Goal: Task Accomplishment & Management: Complete application form

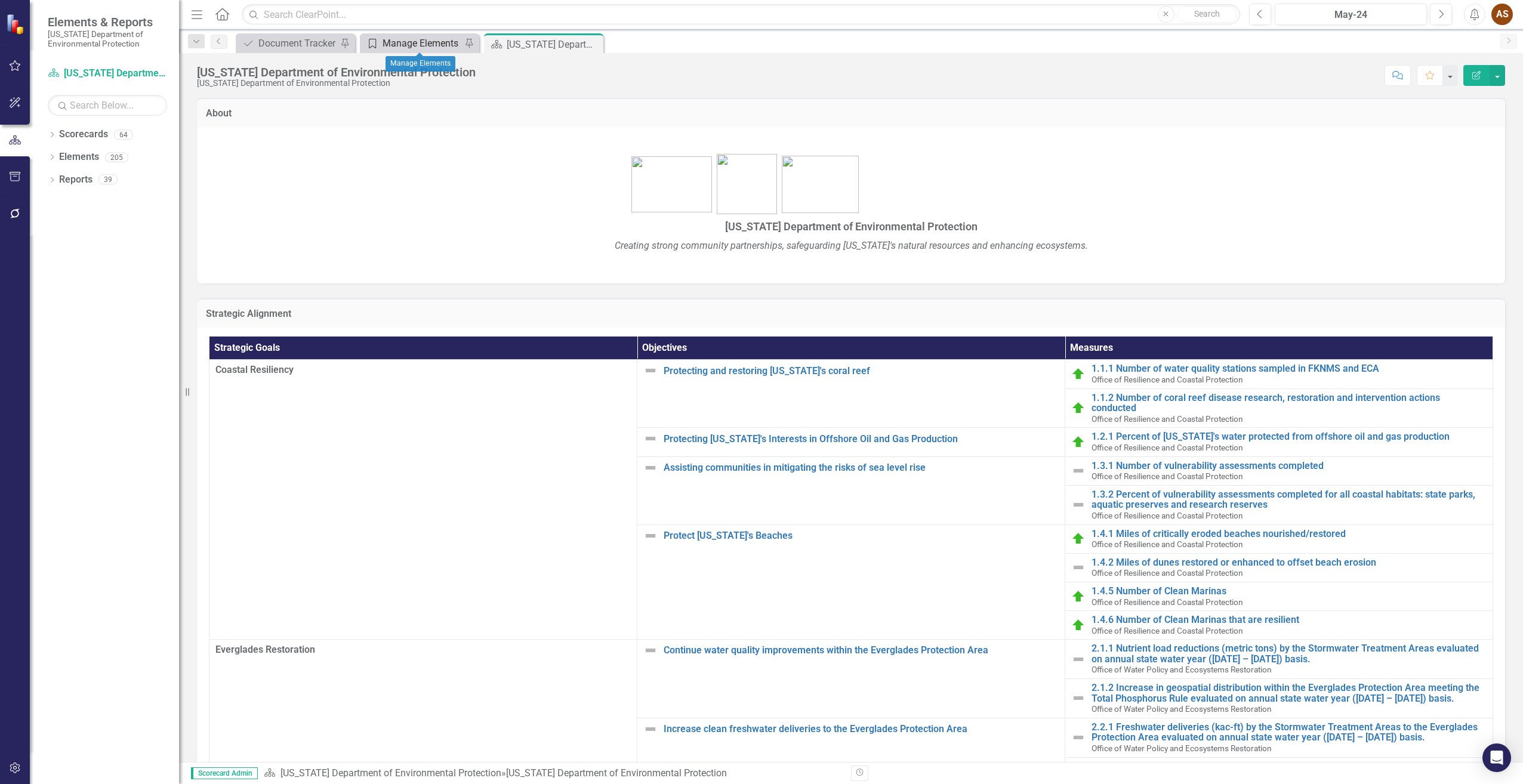
click at [426, 49] on div "Manage Elements" at bounding box center [422, 43] width 78 height 15
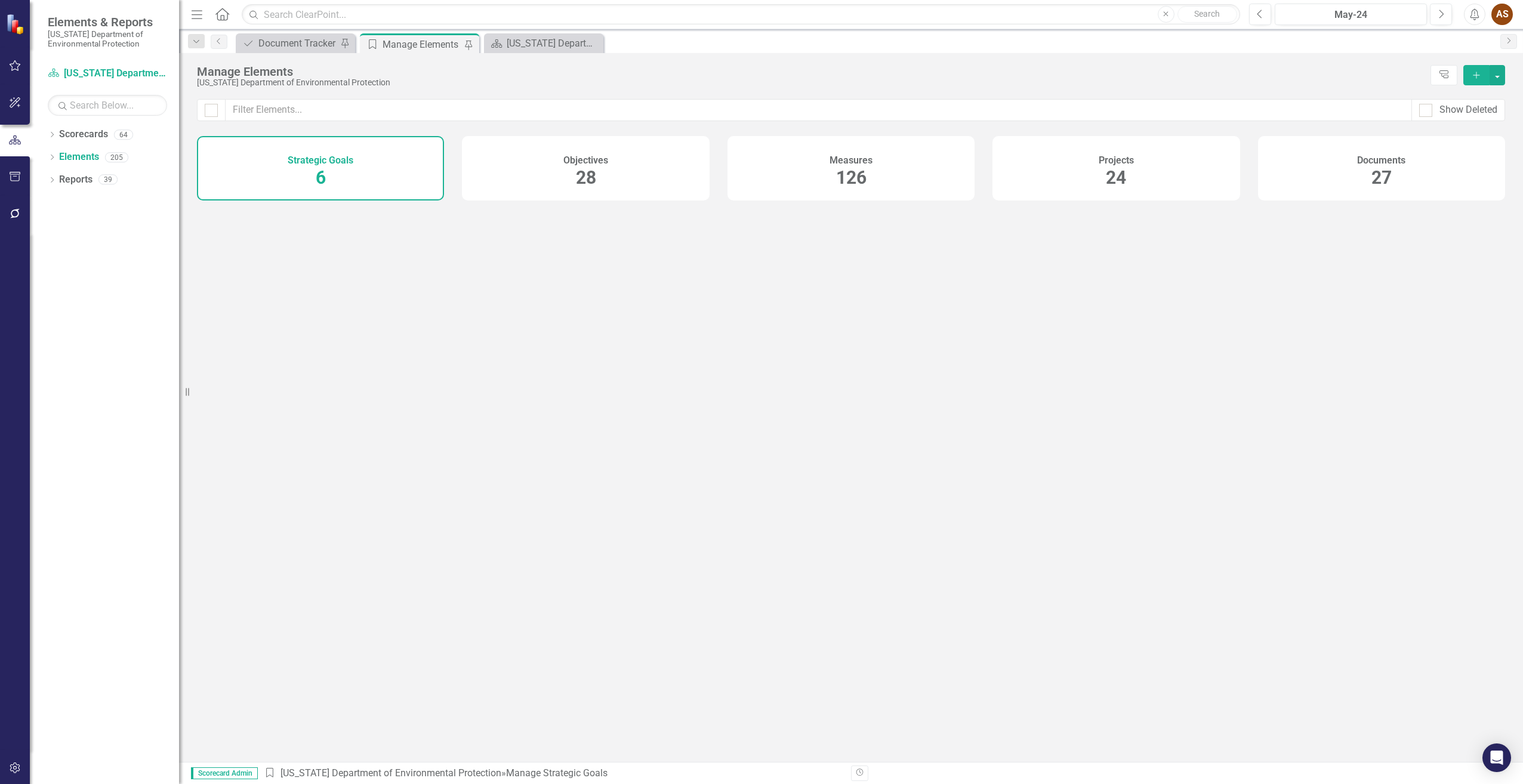
click at [1350, 167] on div "Documents 27" at bounding box center [1381, 168] width 247 height 65
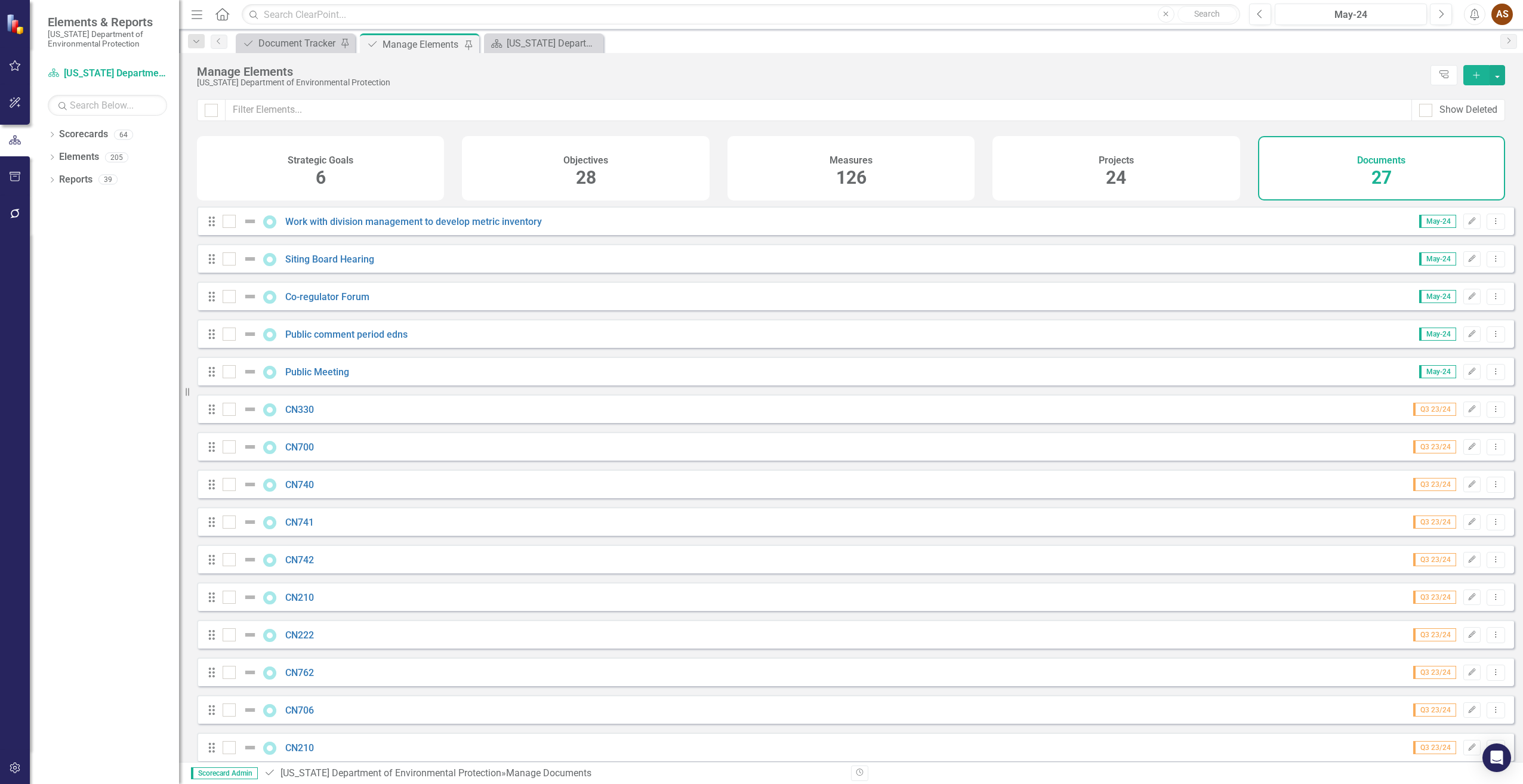
click at [1472, 81] on button "Add" at bounding box center [1477, 74] width 26 height 20
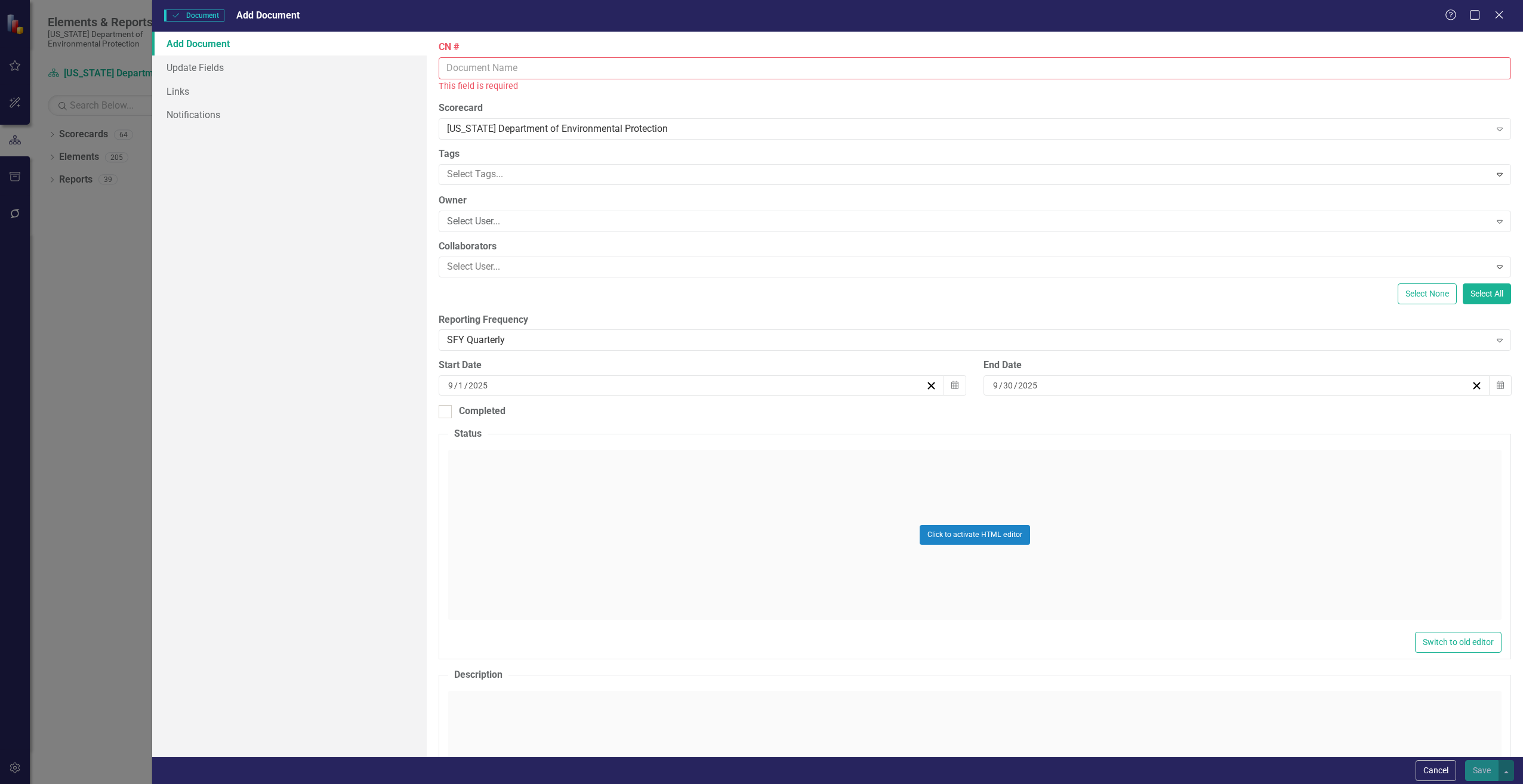
click at [502, 74] on input "CN #" at bounding box center [975, 69] width 1072 height 22
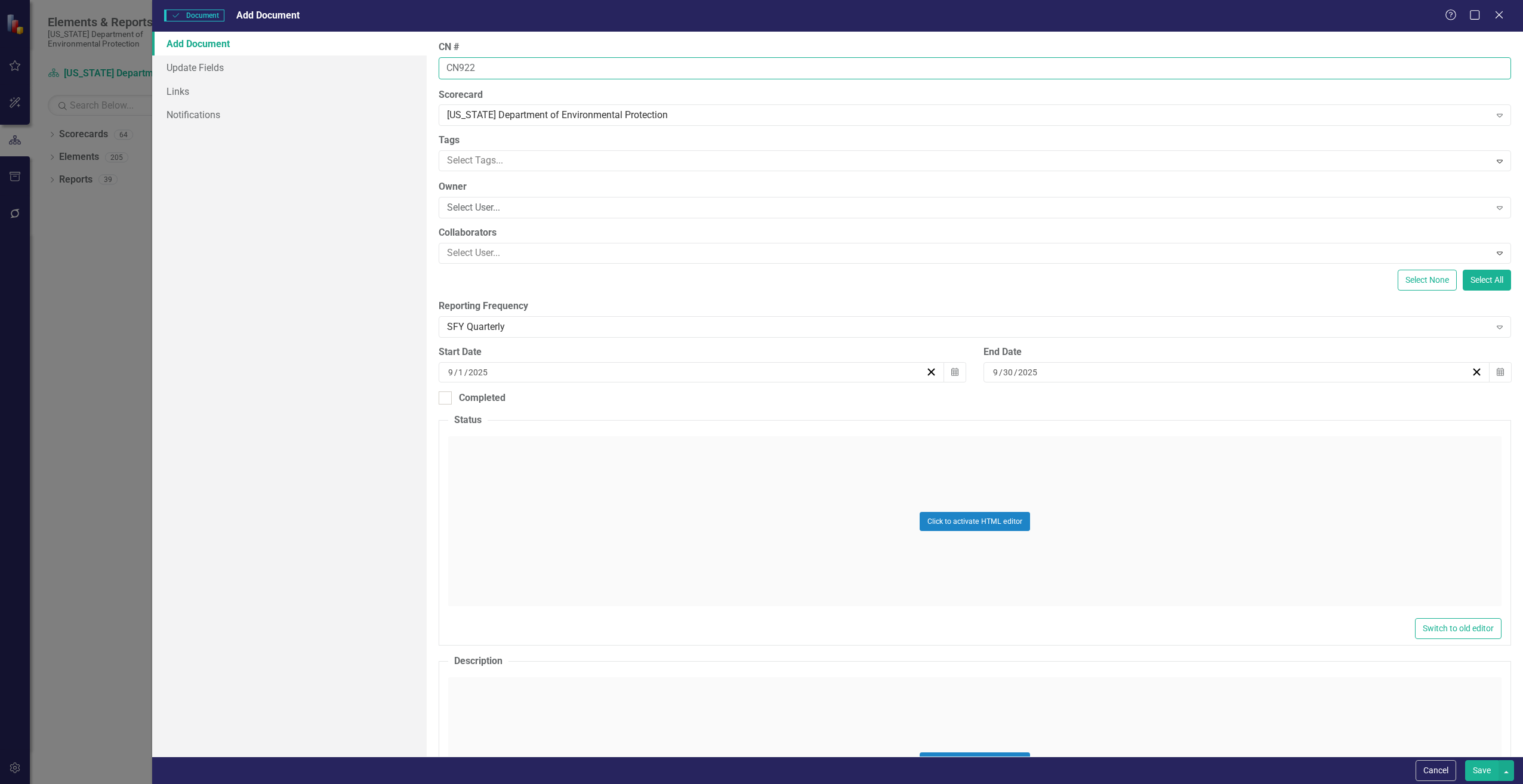
type input "CN922"
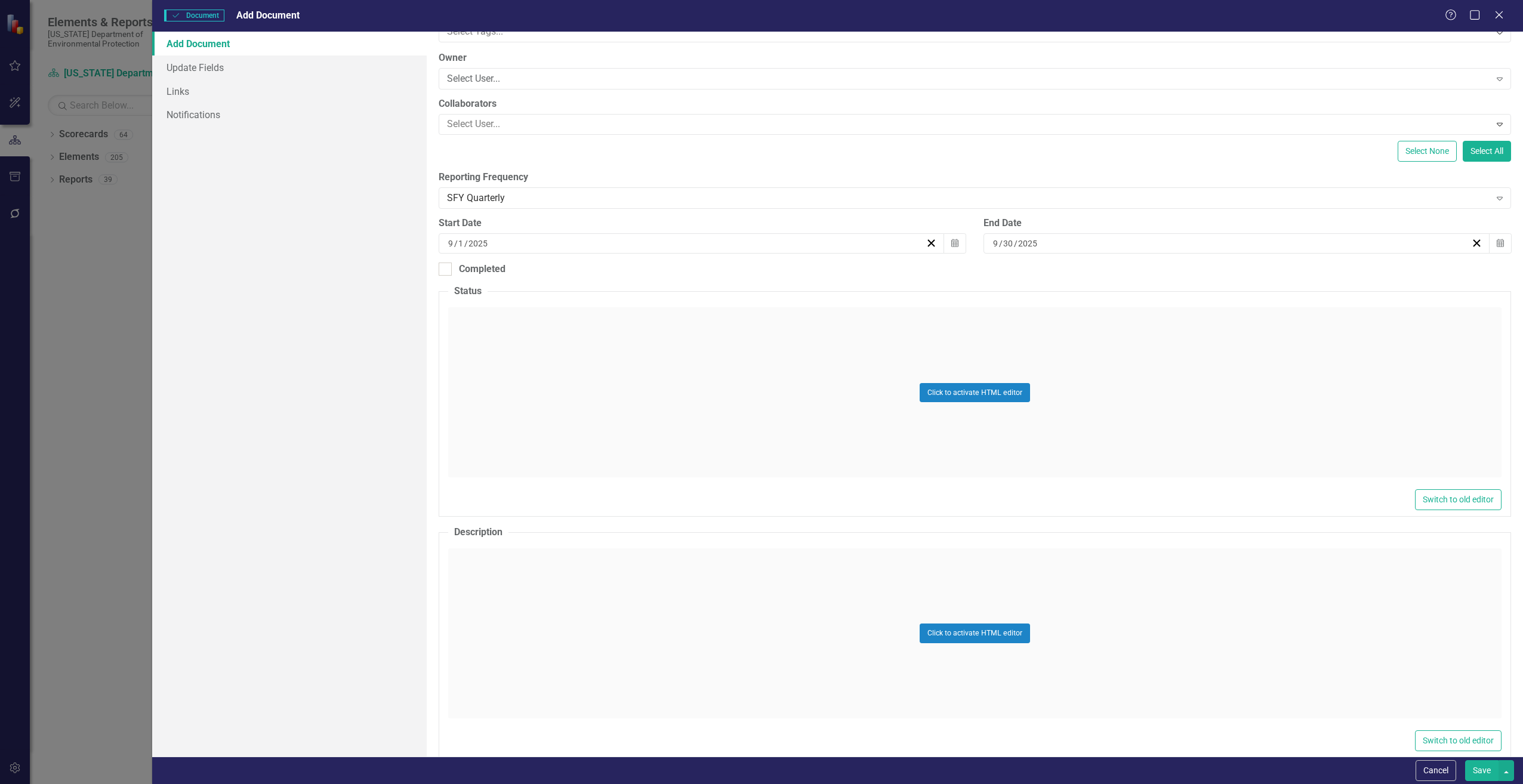
scroll to position [179, 0]
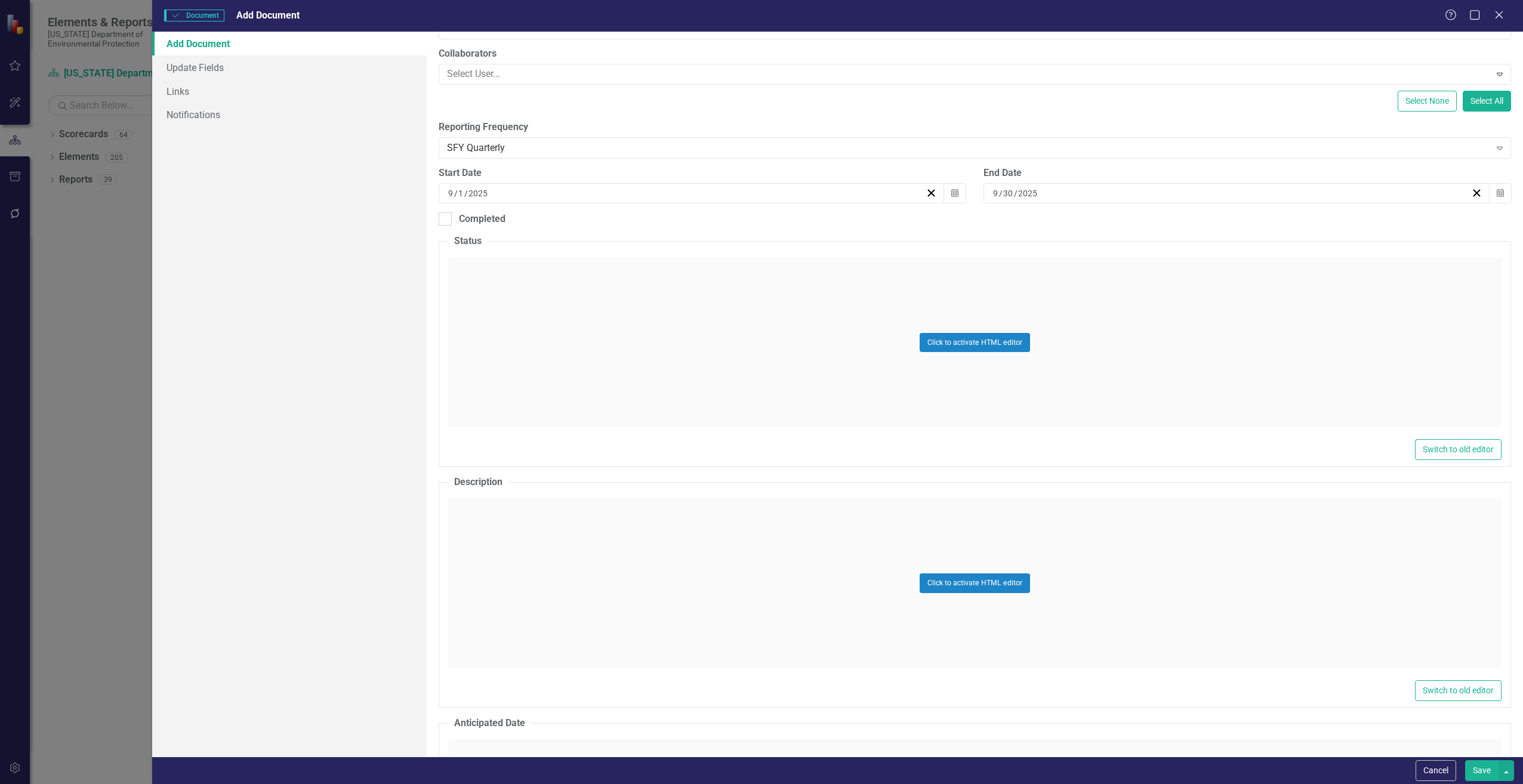
click at [505, 522] on div "Click to activate HTML editor" at bounding box center [975, 583] width 1053 height 170
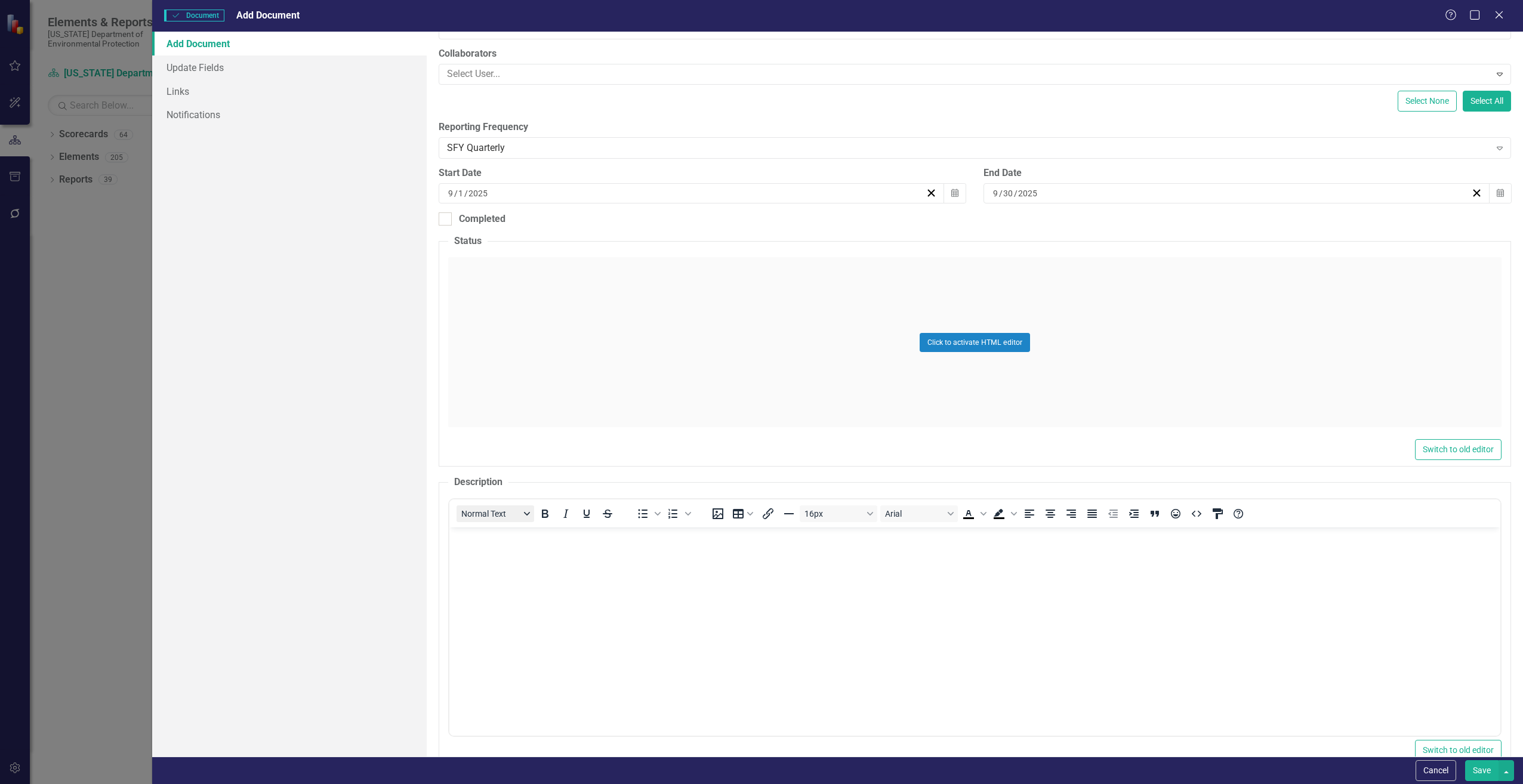
scroll to position [0, 0]
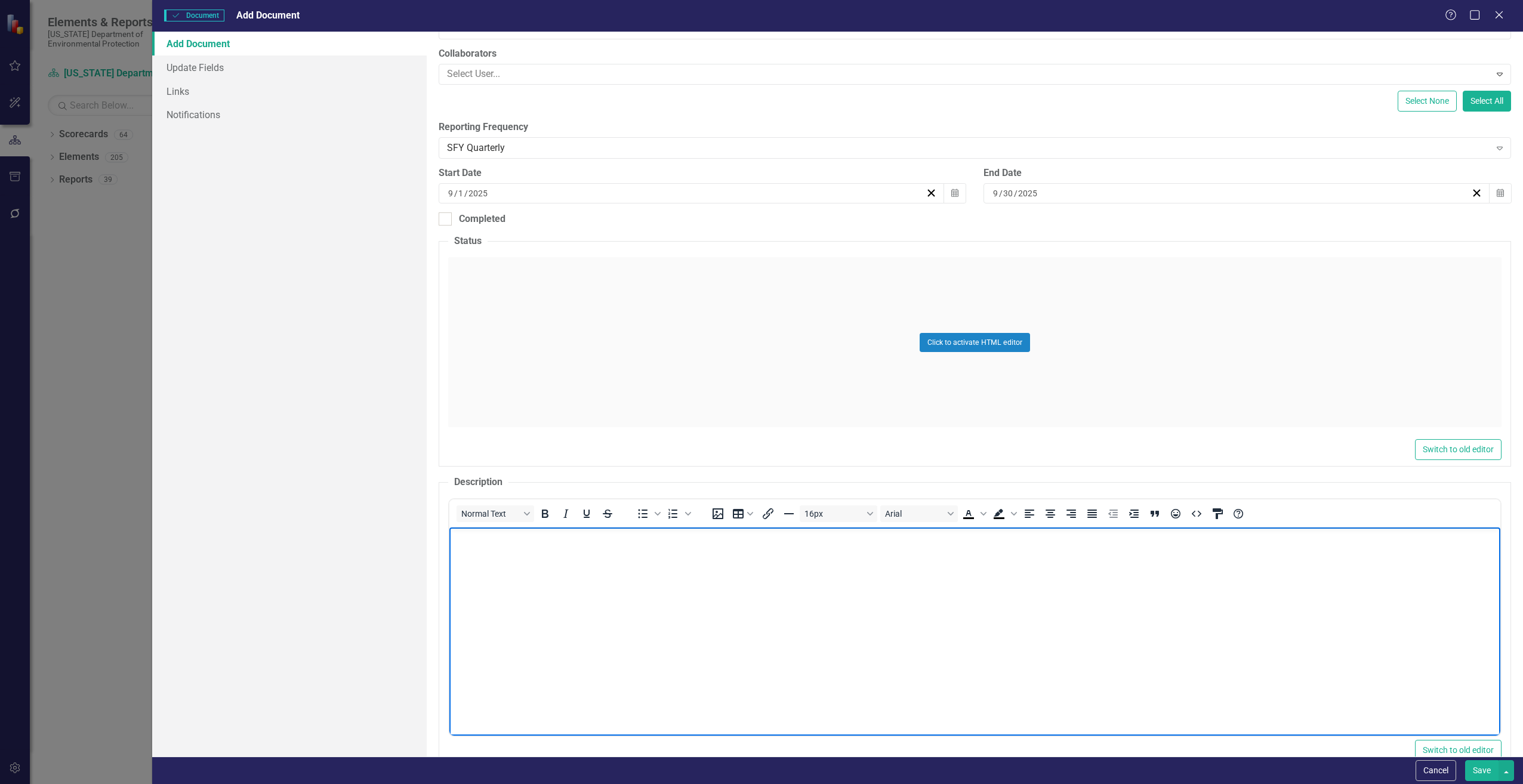
click at [468, 553] on body "Rich Text Area. Press ALT-0 for help." at bounding box center [974, 617] width 1051 height 179
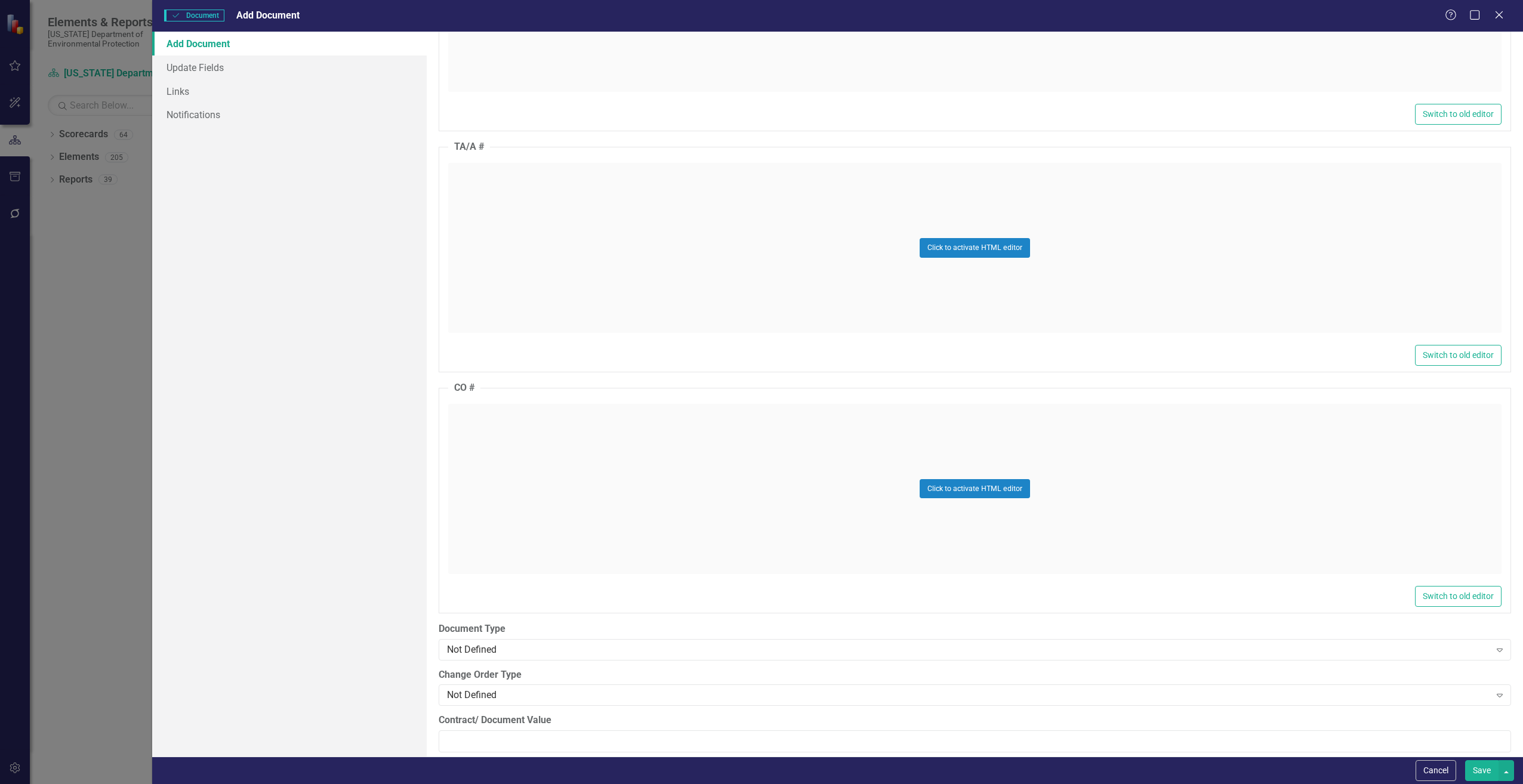
scroll to position [1194, 0]
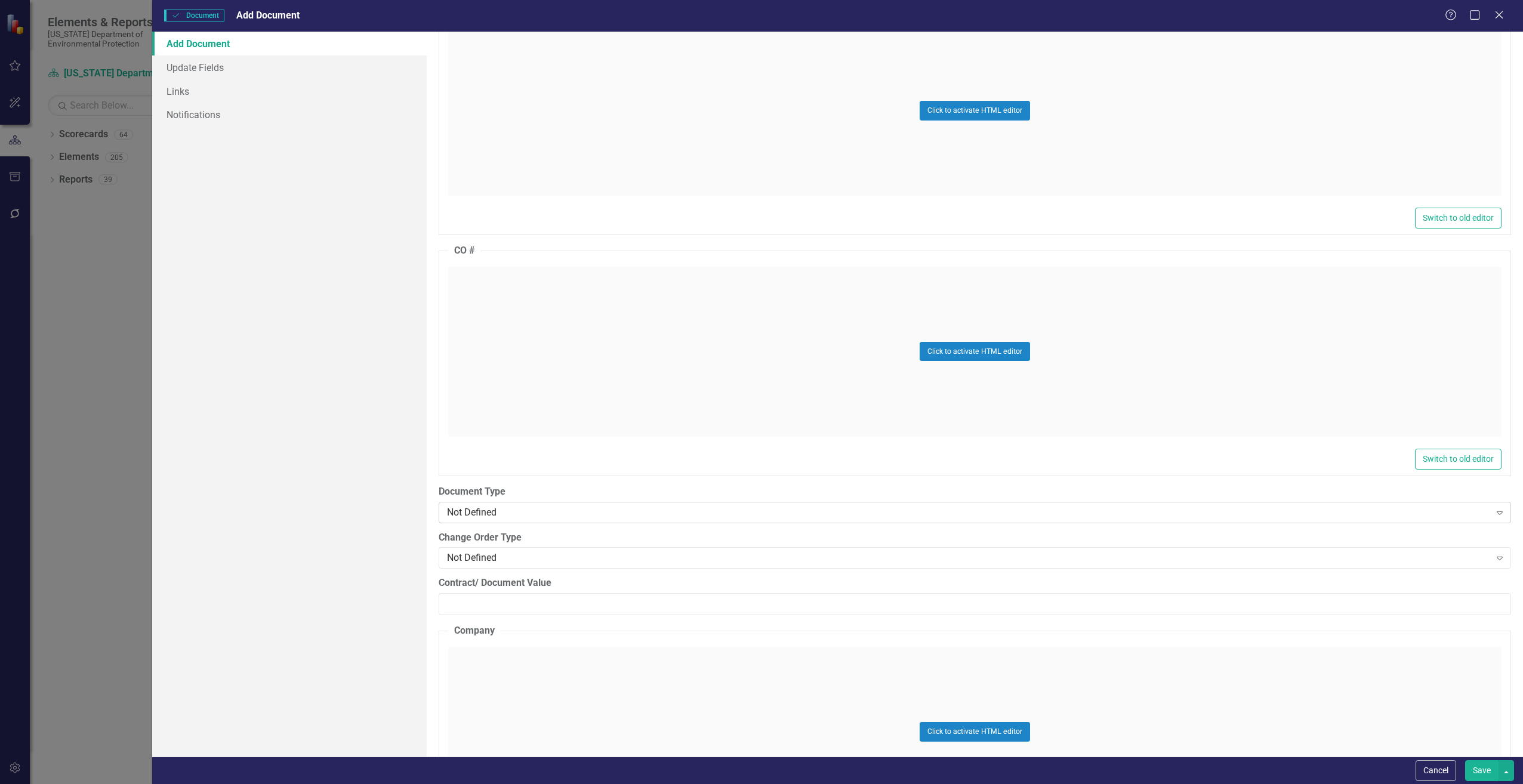
click at [508, 510] on div "Not Defined" at bounding box center [969, 512] width 1044 height 14
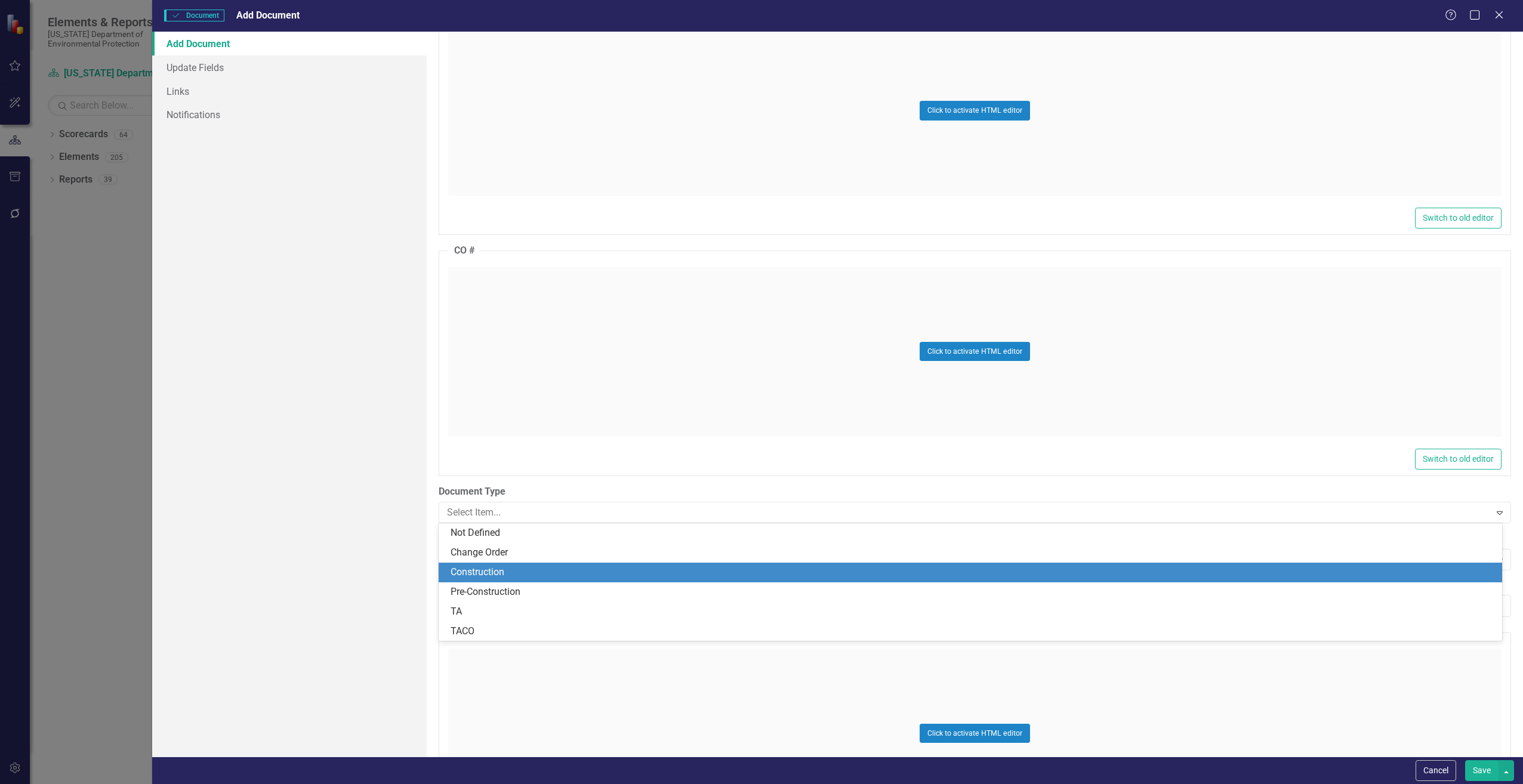
click at [495, 572] on div "Construction" at bounding box center [972, 572] width 1044 height 14
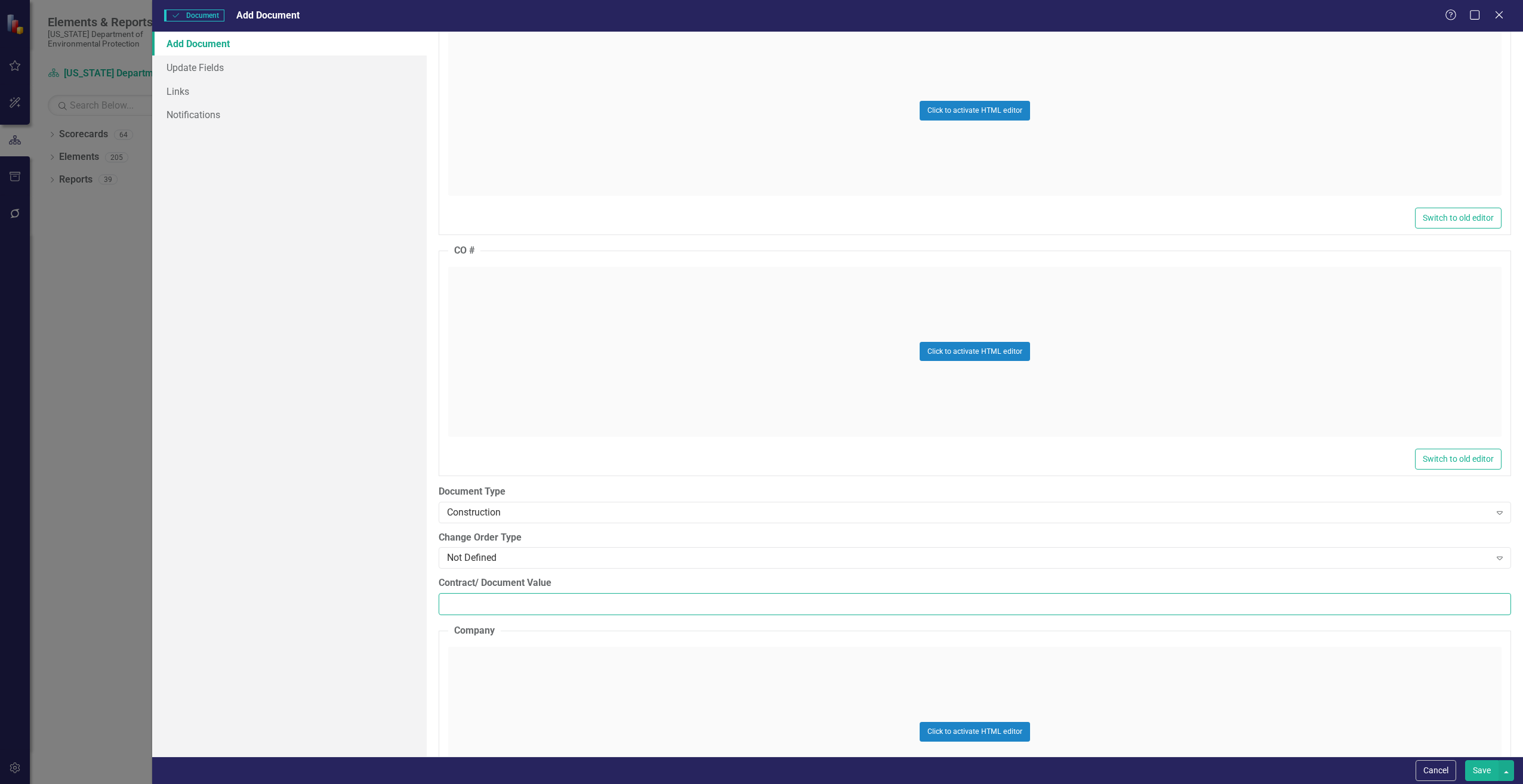
click at [508, 605] on input "Contract/ Document Value" at bounding box center [975, 604] width 1072 height 22
paste input "88458.00"
type input "88458.00"
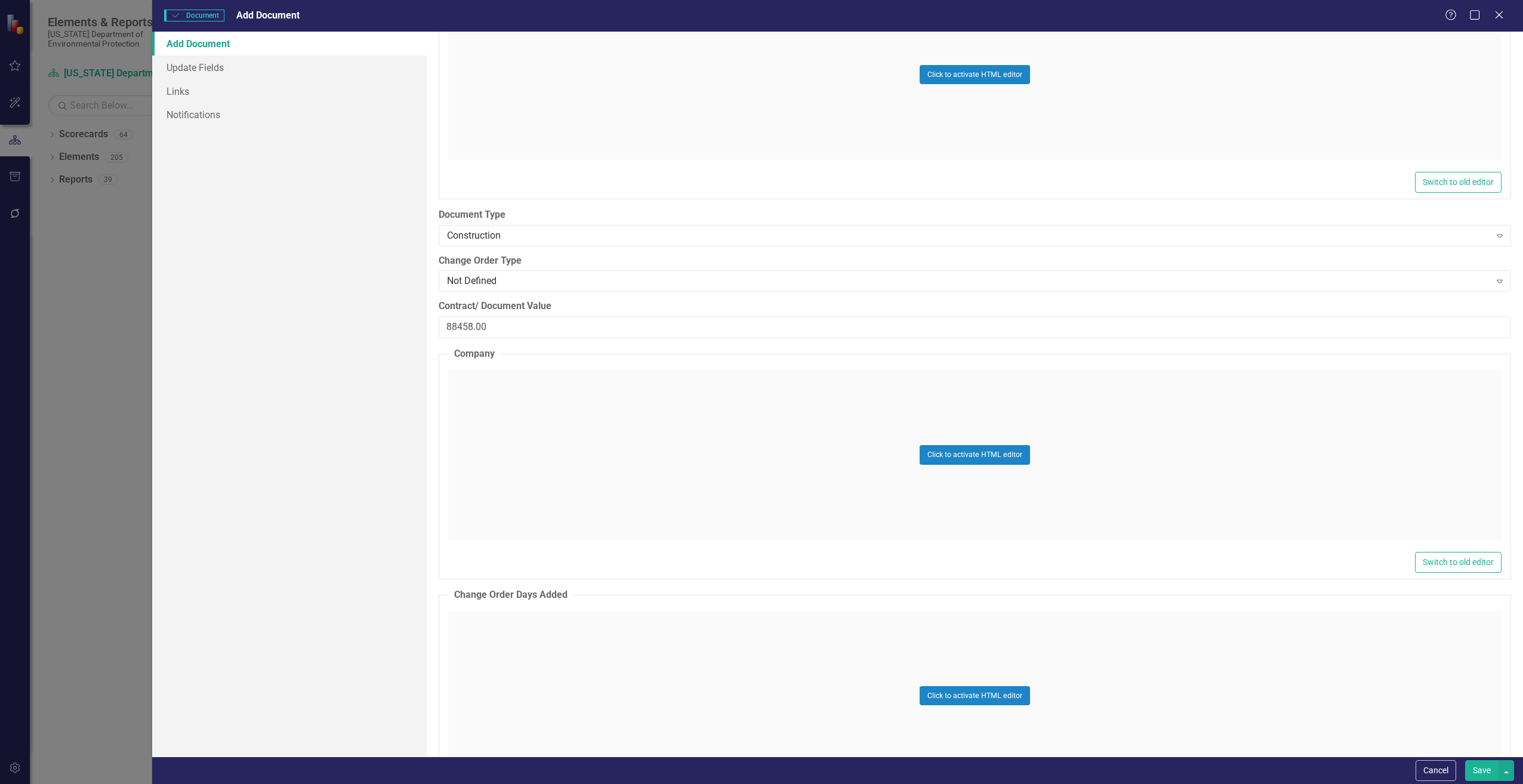
scroll to position [1492, 0]
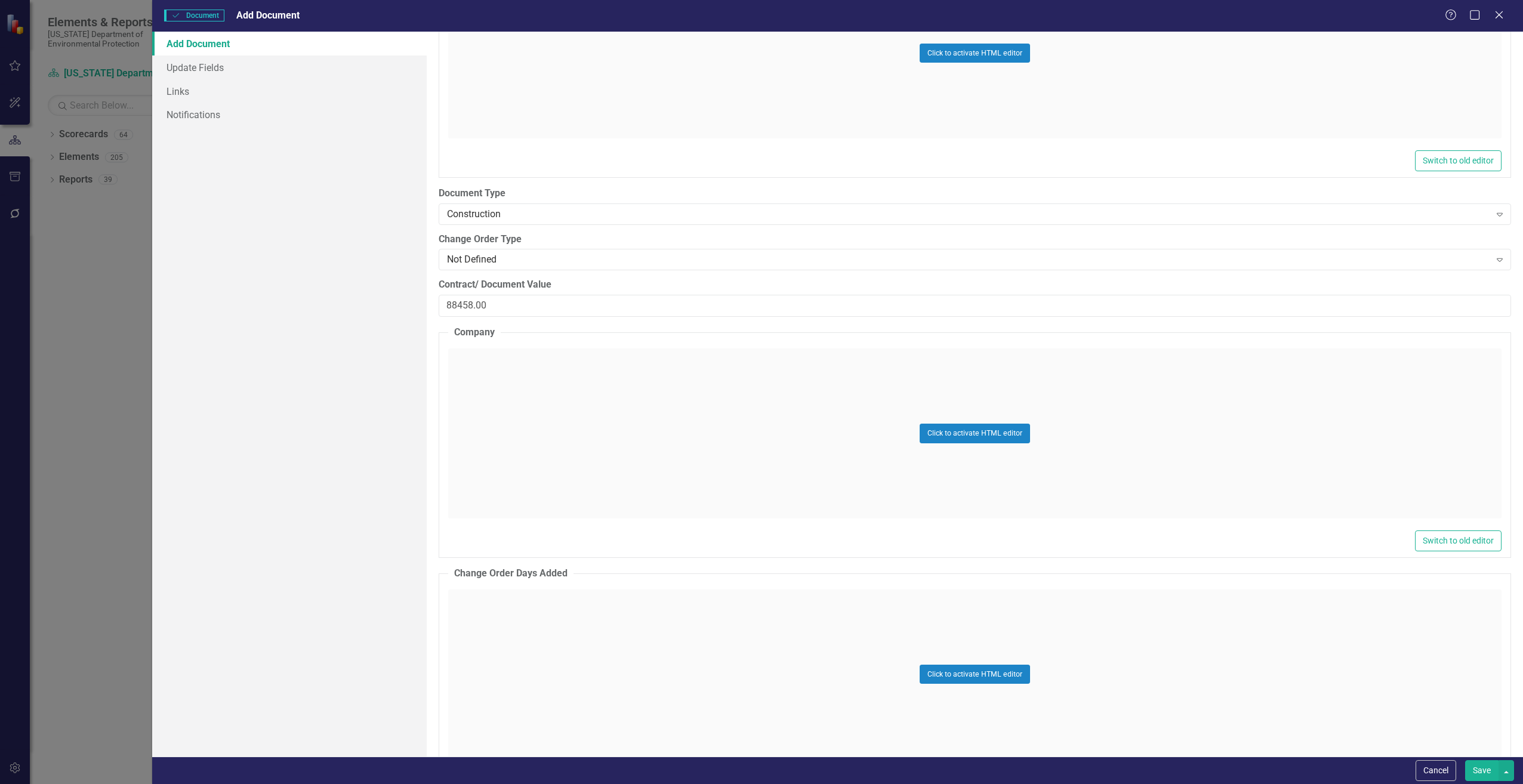
click at [518, 414] on div "Click to activate HTML editor" at bounding box center [975, 434] width 1053 height 170
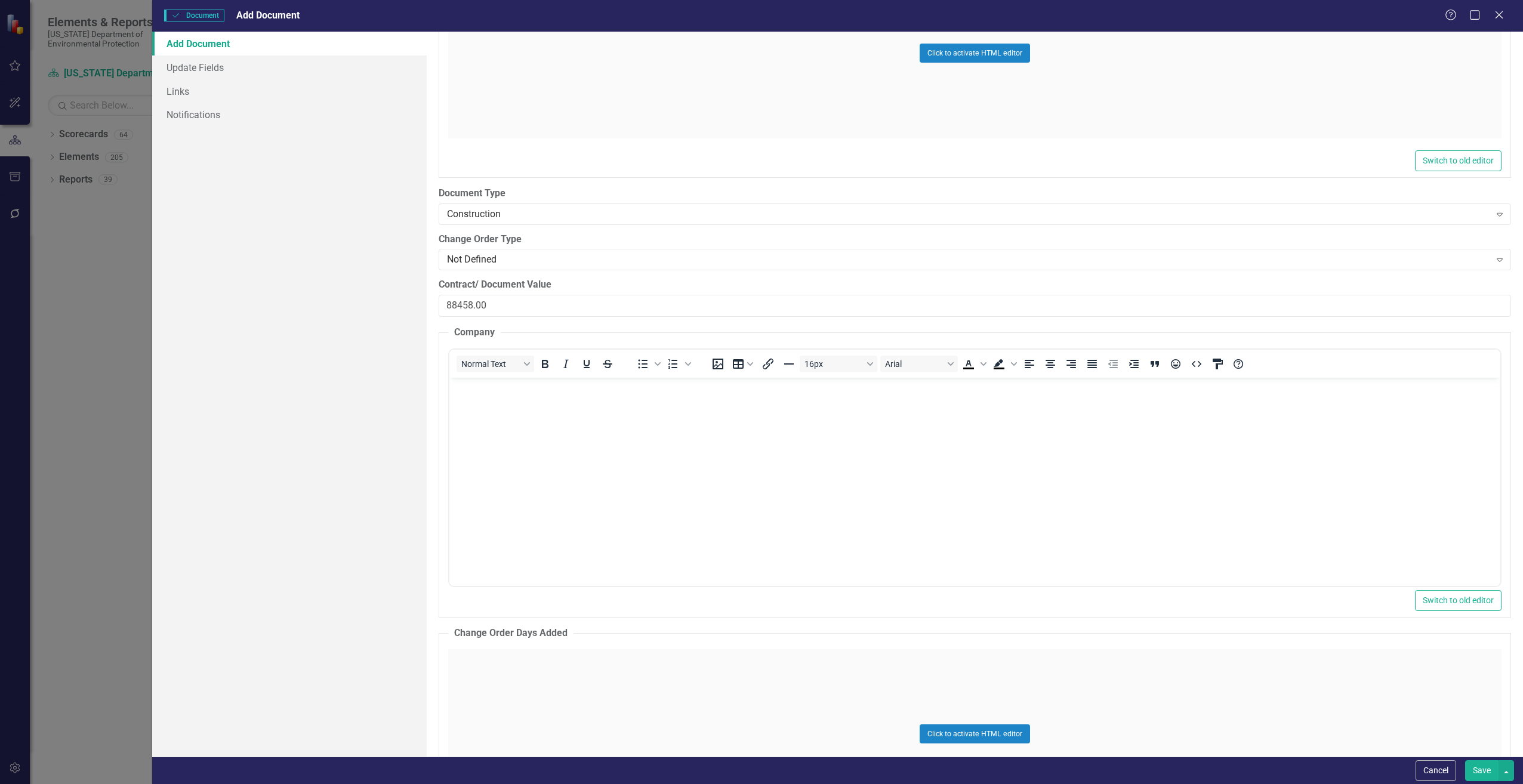
scroll to position [0, 0]
click at [515, 418] on body "Rich Text Area. Press ALT-0 for help." at bounding box center [974, 466] width 1051 height 179
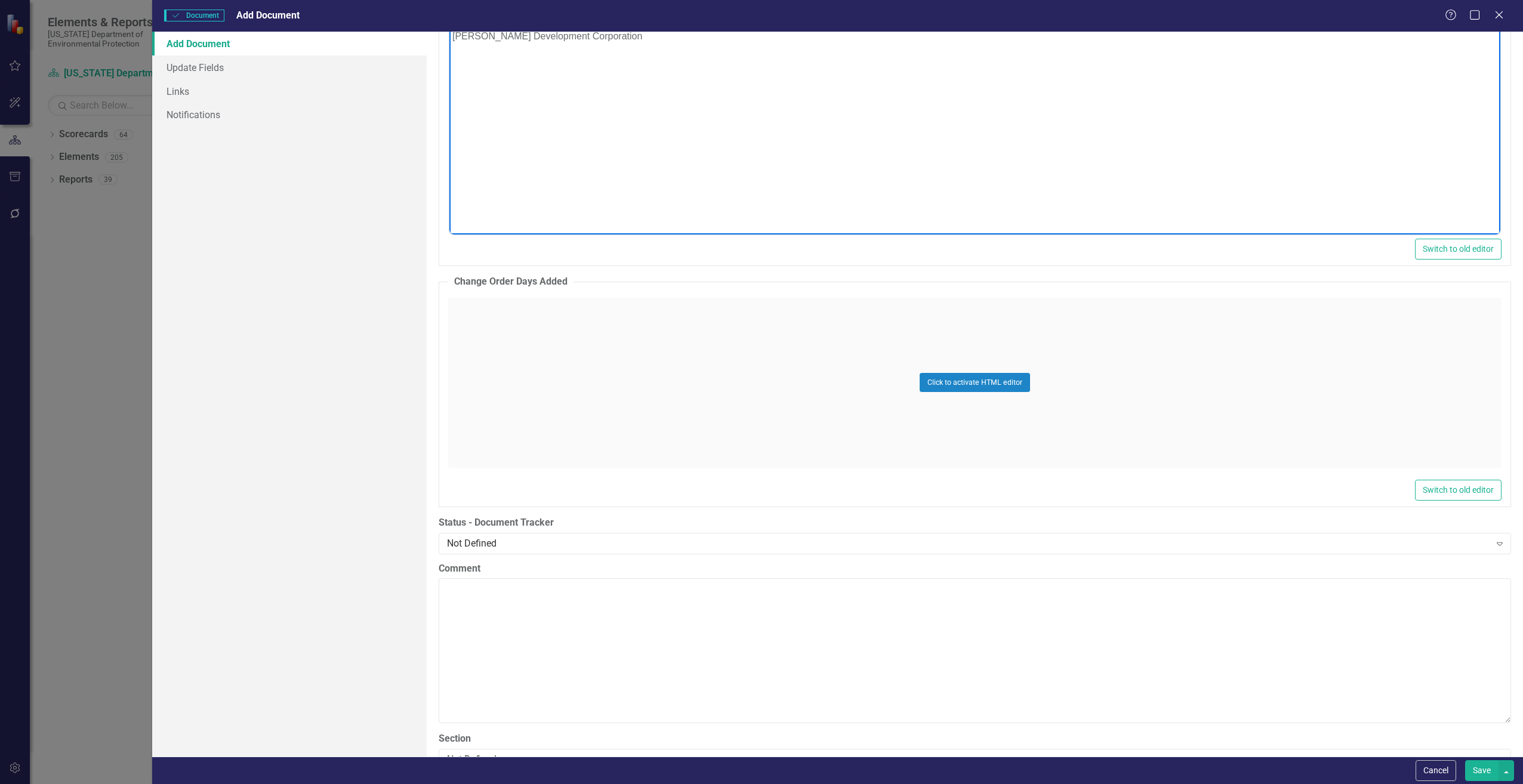
scroll to position [1850, 0]
click at [515, 536] on div "Not Defined" at bounding box center [969, 536] width 1044 height 14
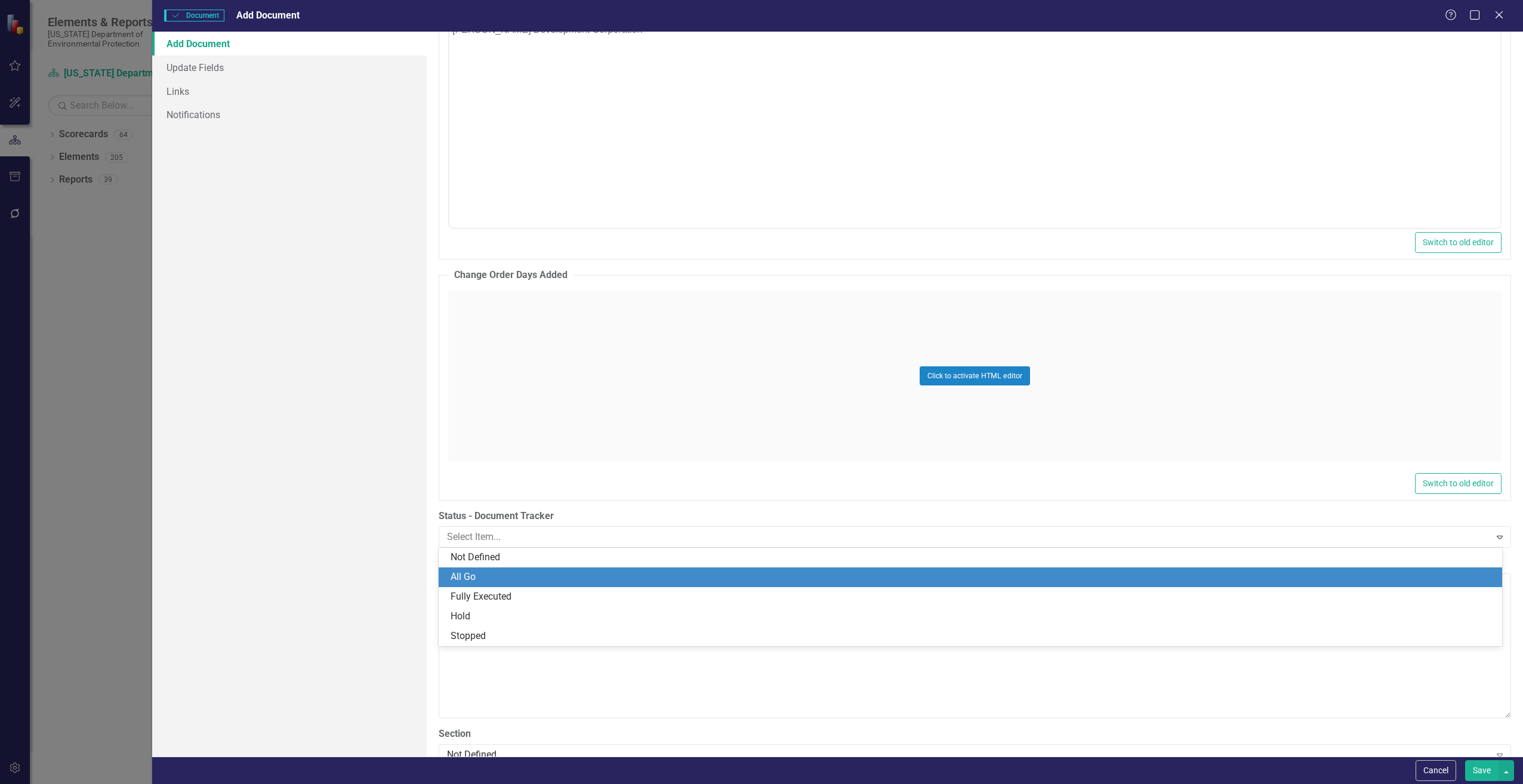
click at [485, 579] on div "All Go" at bounding box center [972, 577] width 1044 height 14
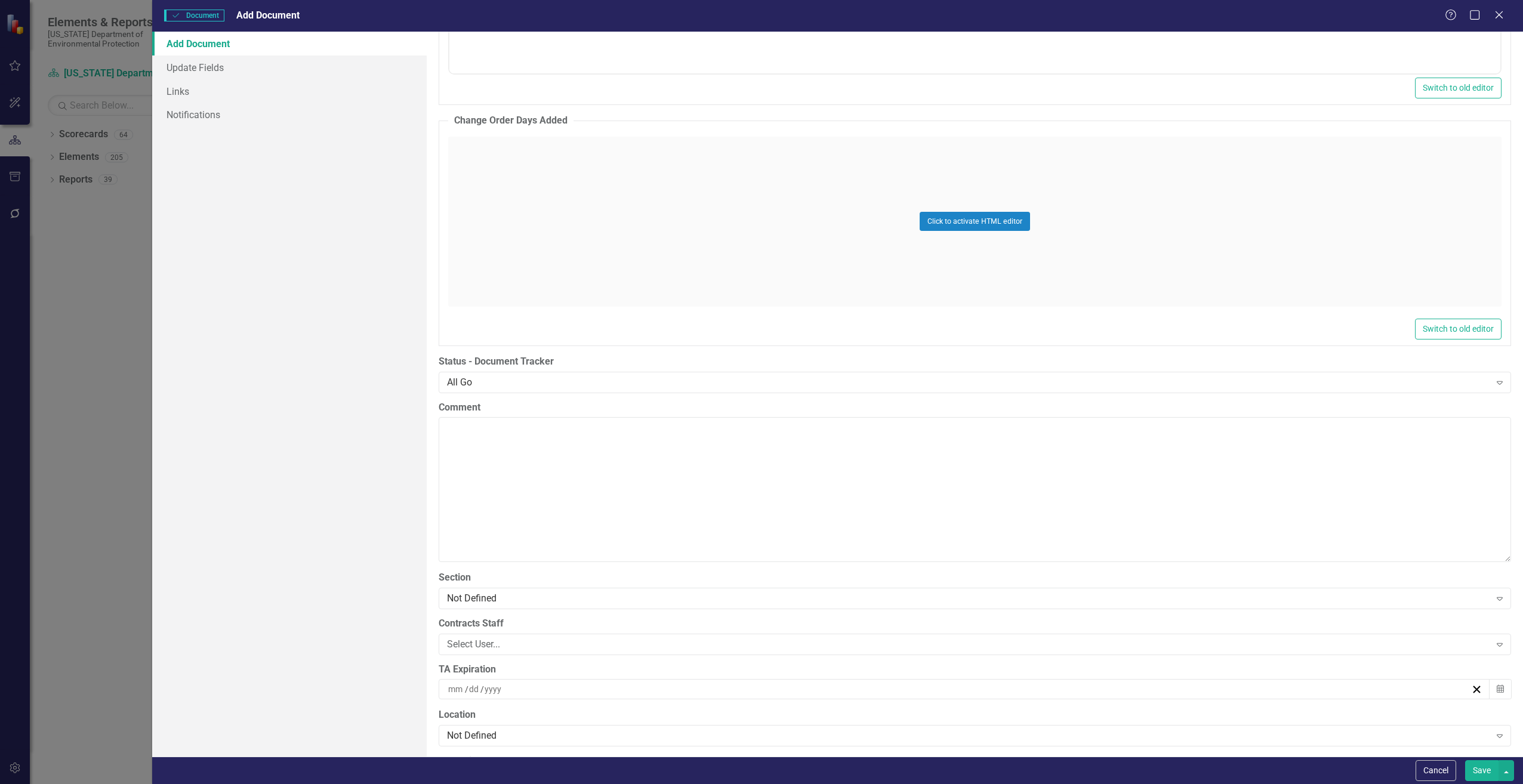
scroll to position [2029, 0]
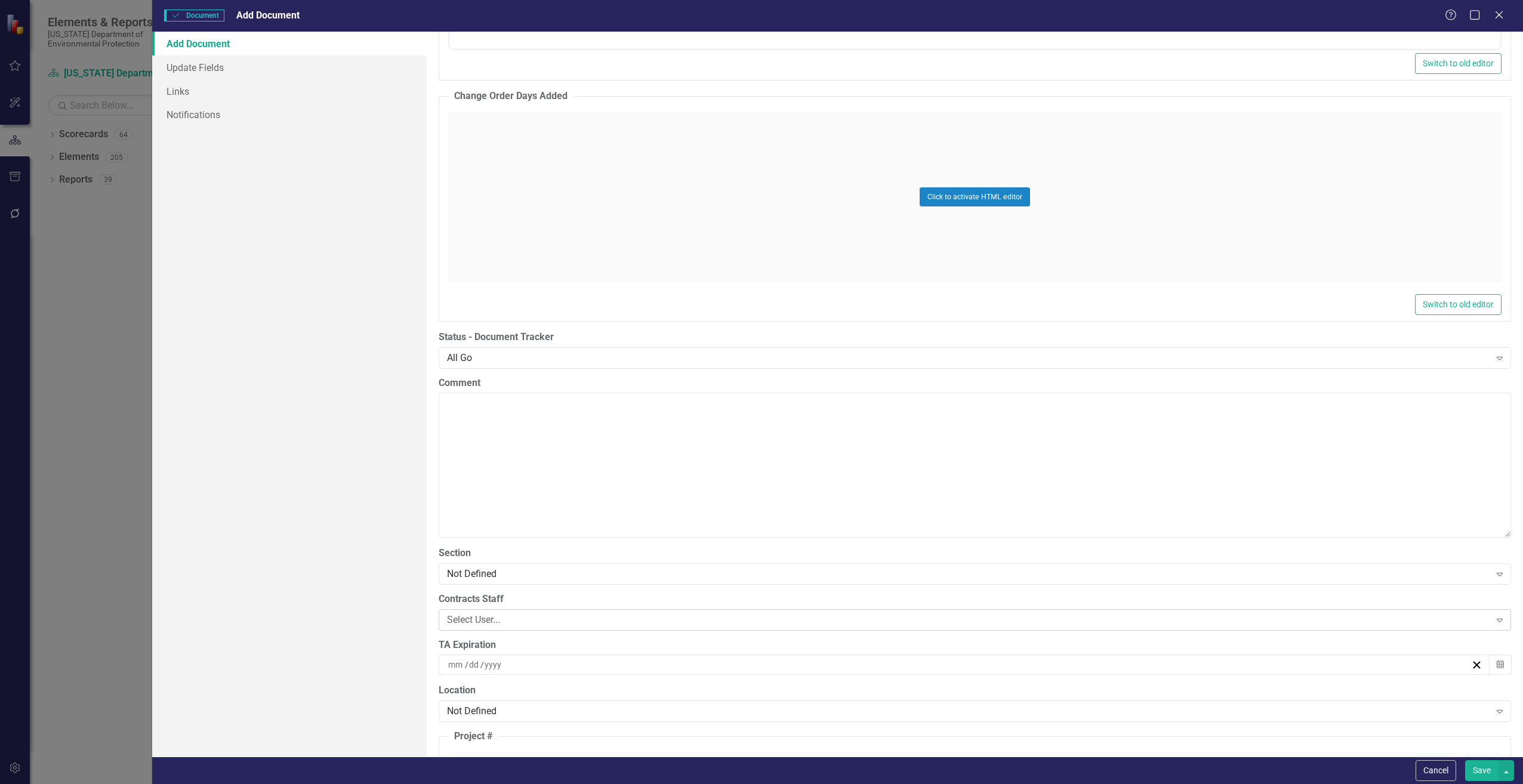
click at [511, 619] on div "Select User..." at bounding box center [969, 619] width 1044 height 14
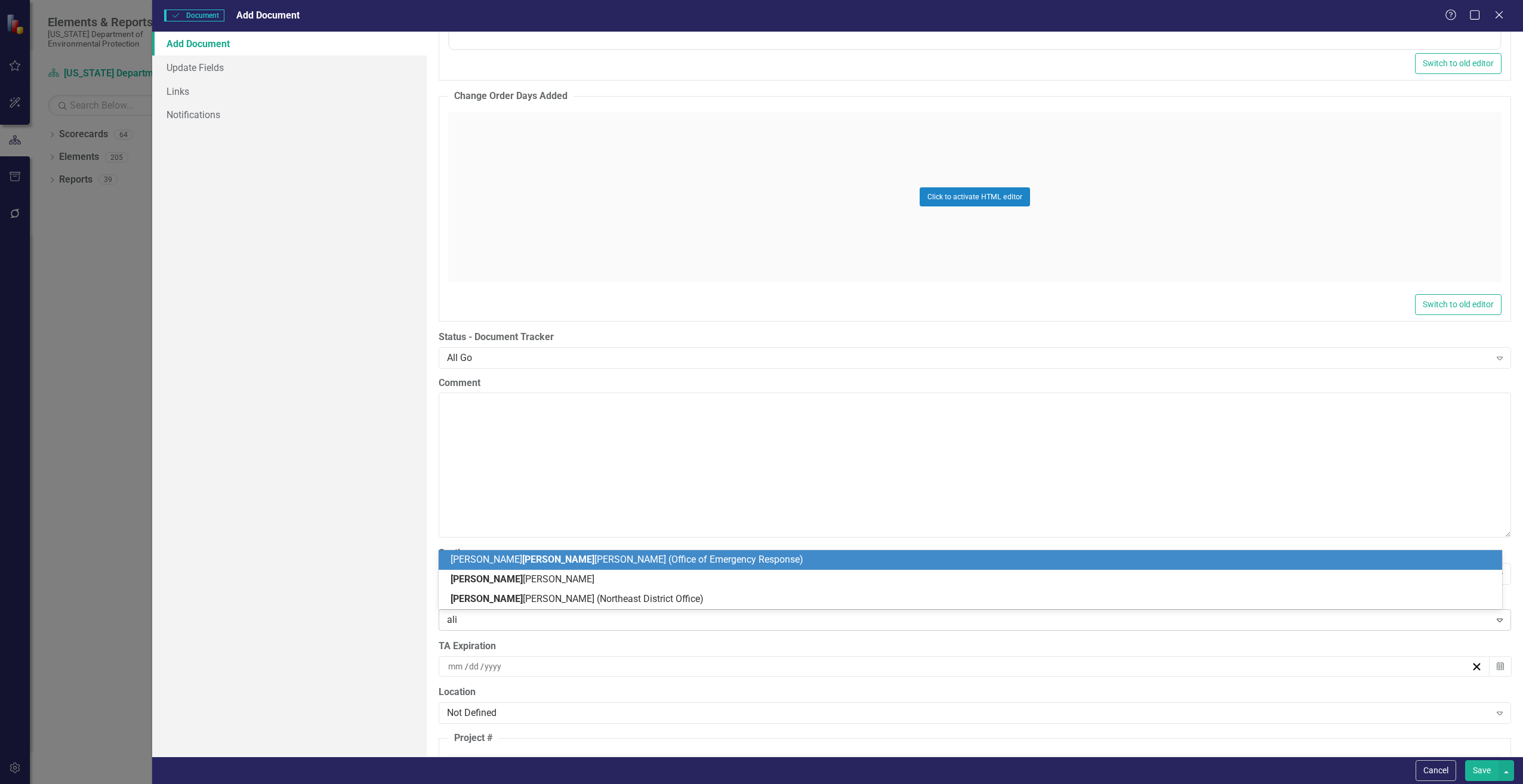
type input "alis"
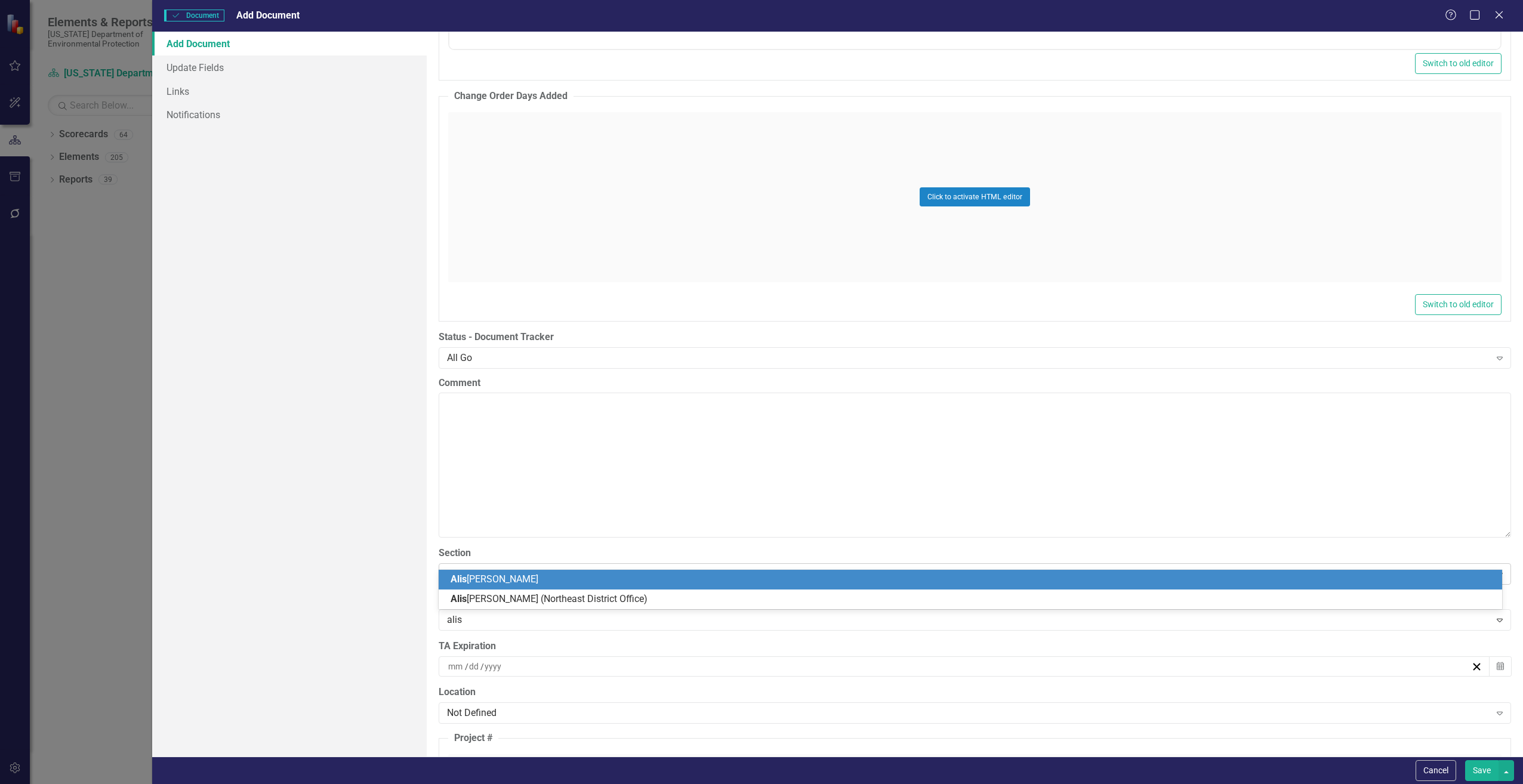
click at [495, 581] on span "Alis [PERSON_NAME]" at bounding box center [495, 579] width 88 height 11
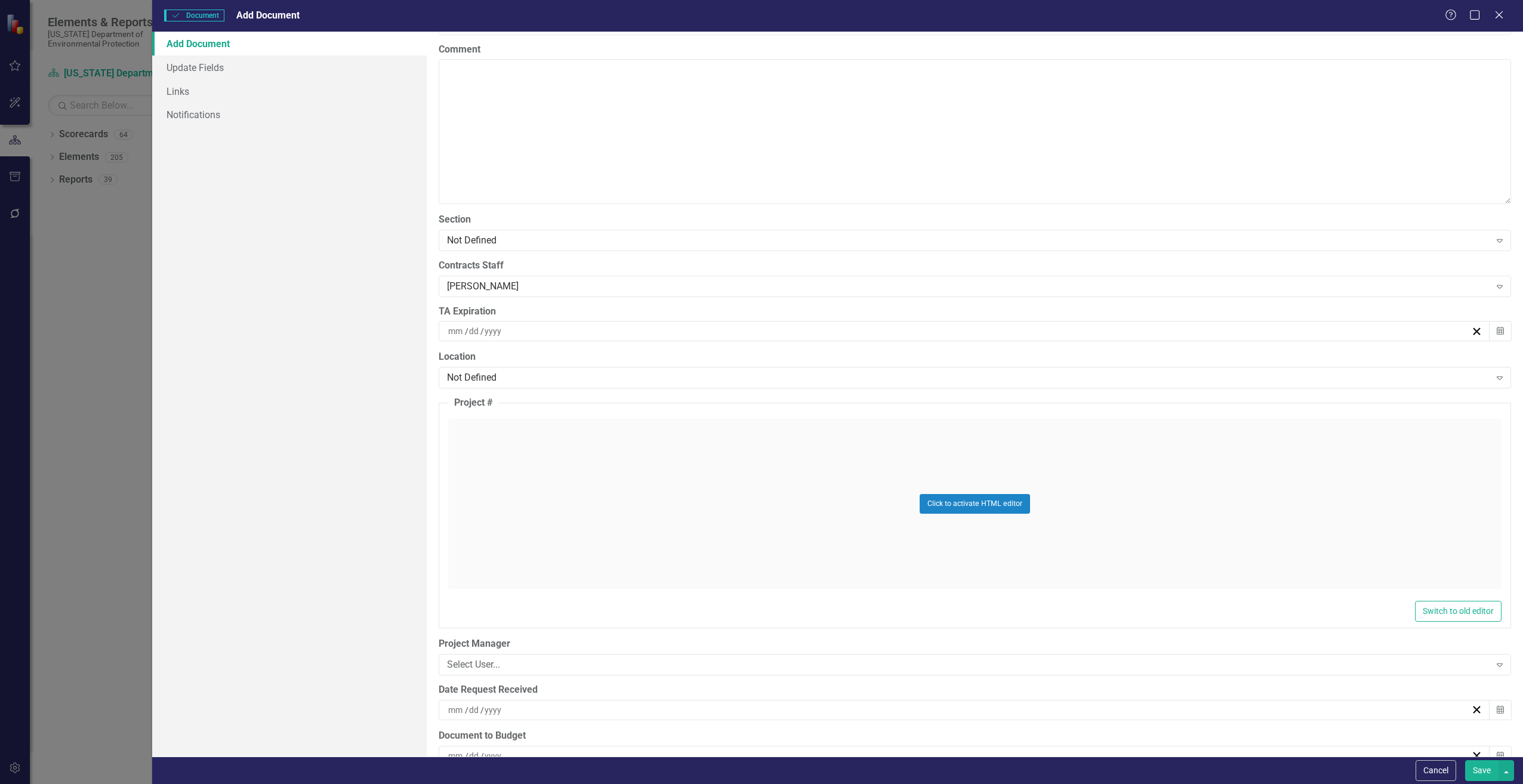
scroll to position [2506, 0]
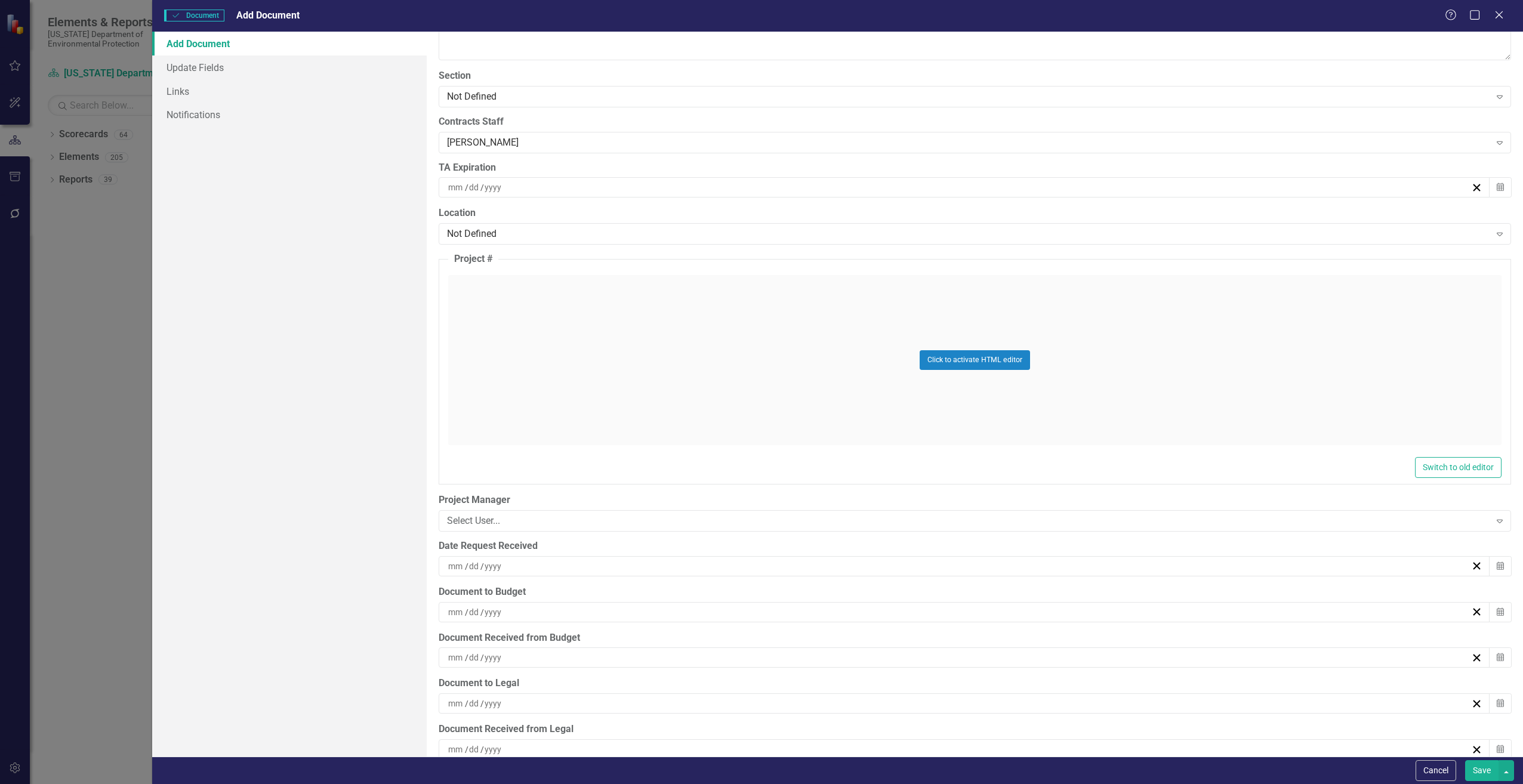
click at [543, 610] on div "/ /" at bounding box center [959, 612] width 1025 height 12
click at [900, 762] on abbr "29" at bounding box center [901, 767] width 10 height 10
click at [1478, 769] on button "Save" at bounding box center [1482, 770] width 34 height 21
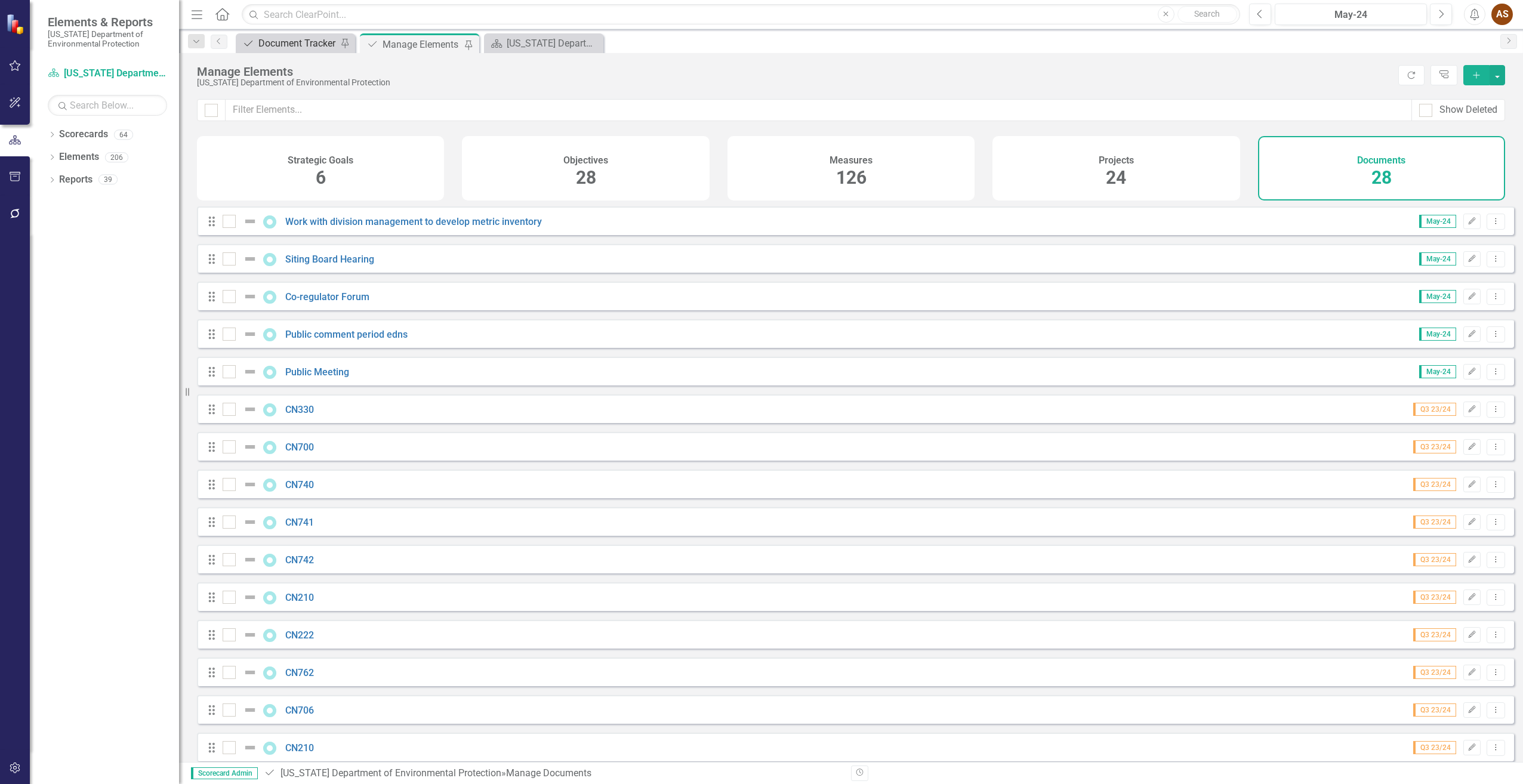
click at [283, 47] on div "Document Tracker" at bounding box center [298, 43] width 78 height 15
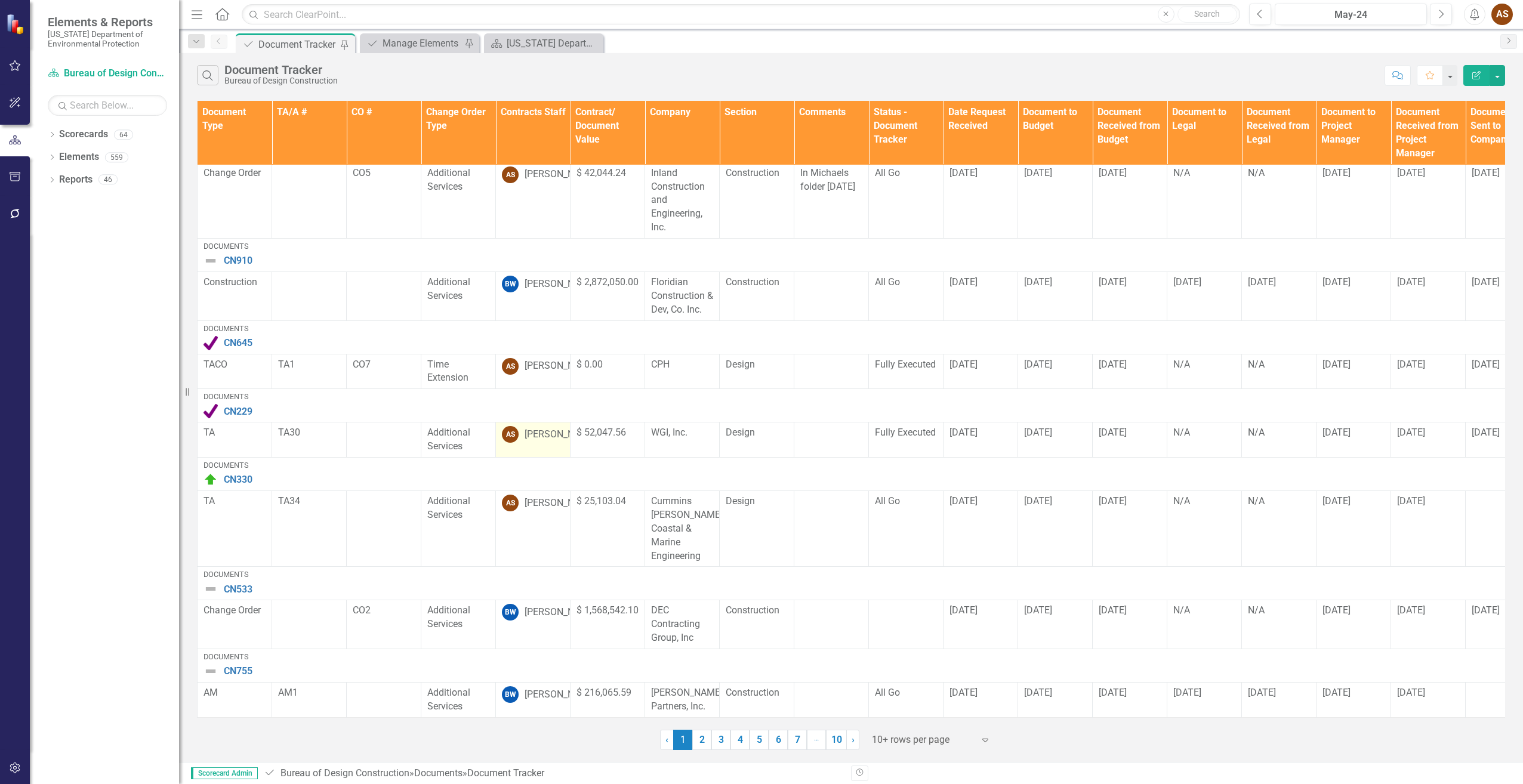
scroll to position [332, 0]
click at [701, 738] on link "2" at bounding box center [702, 739] width 19 height 20
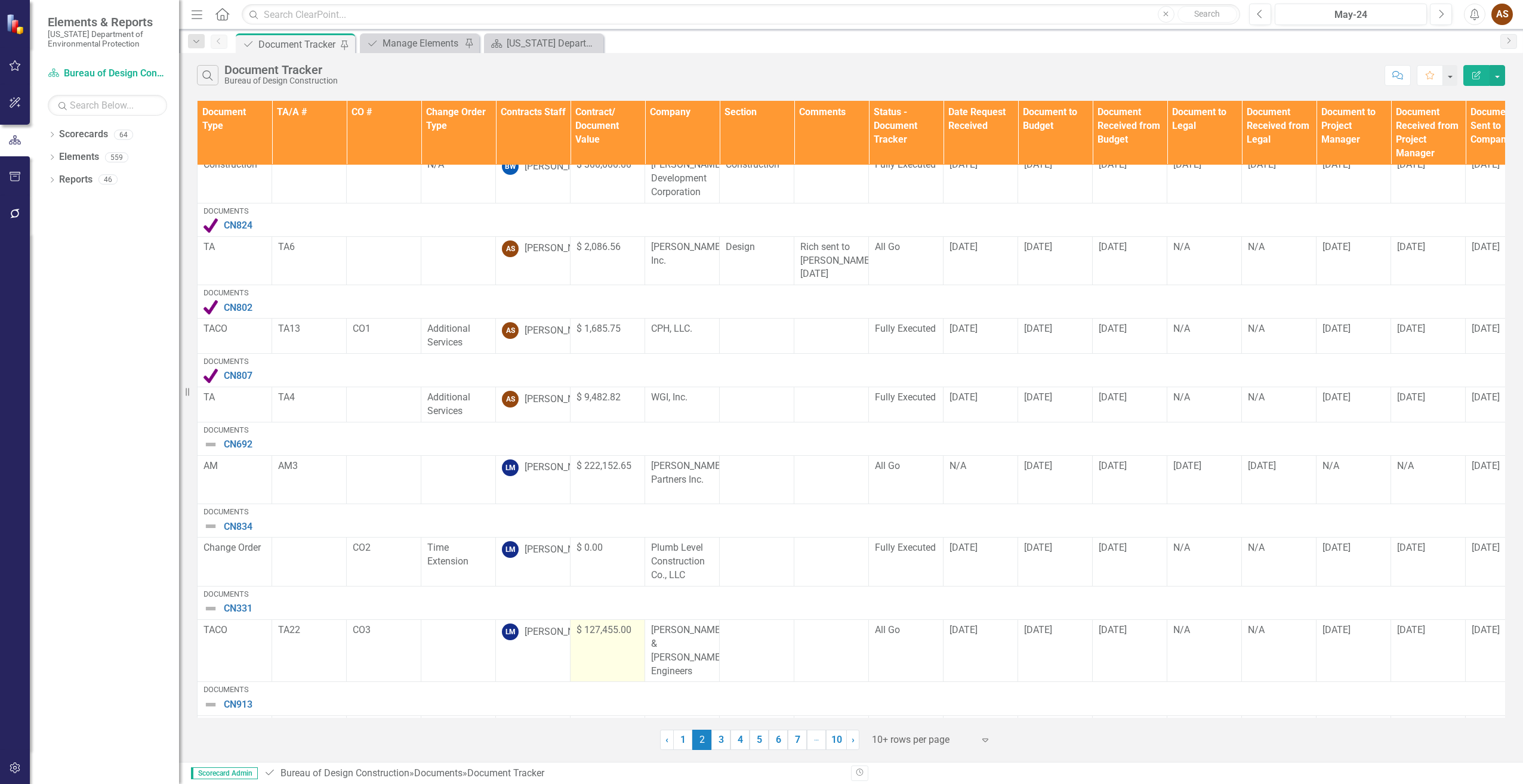
scroll to position [223, 0]
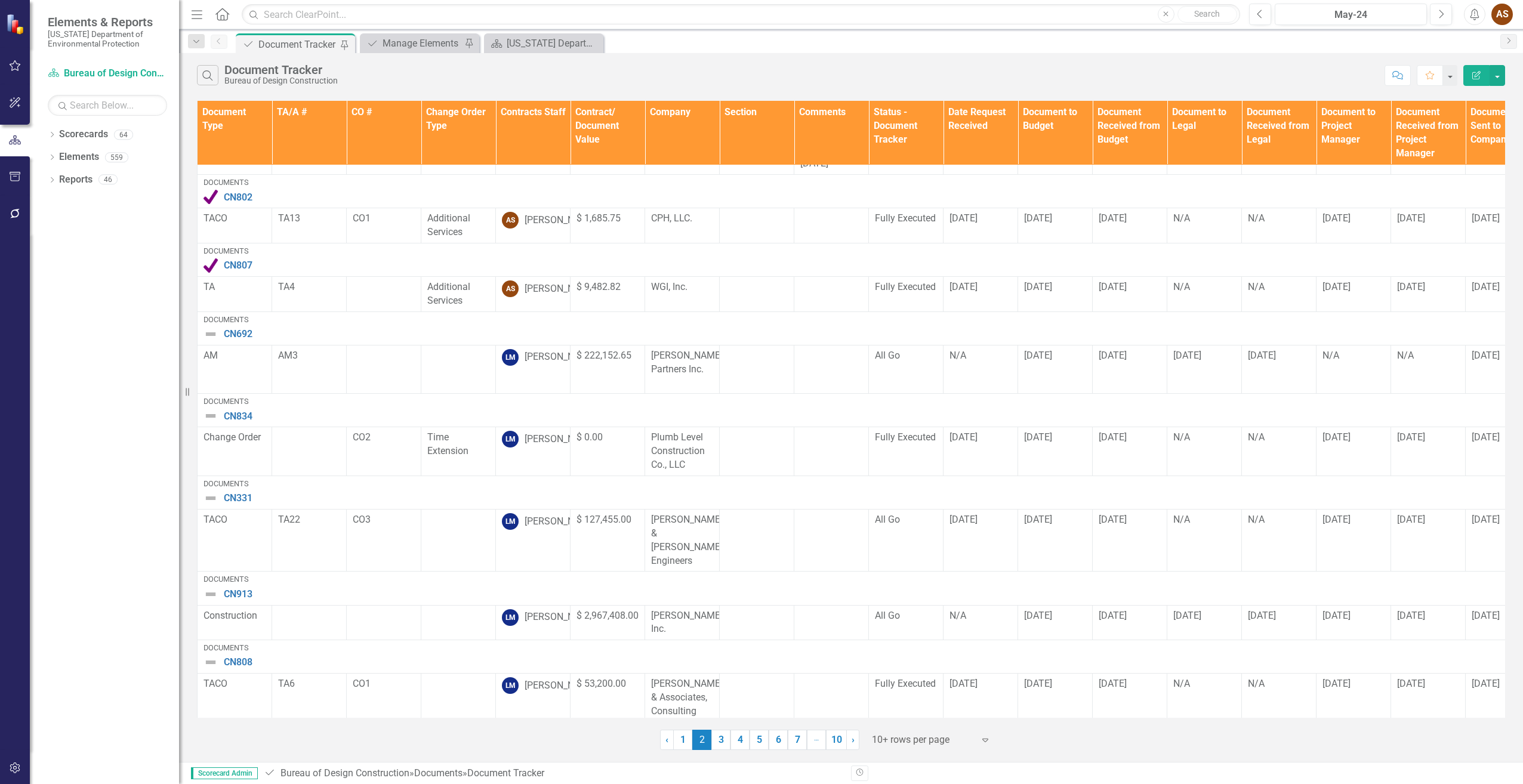
click at [723, 735] on link "3" at bounding box center [721, 739] width 19 height 20
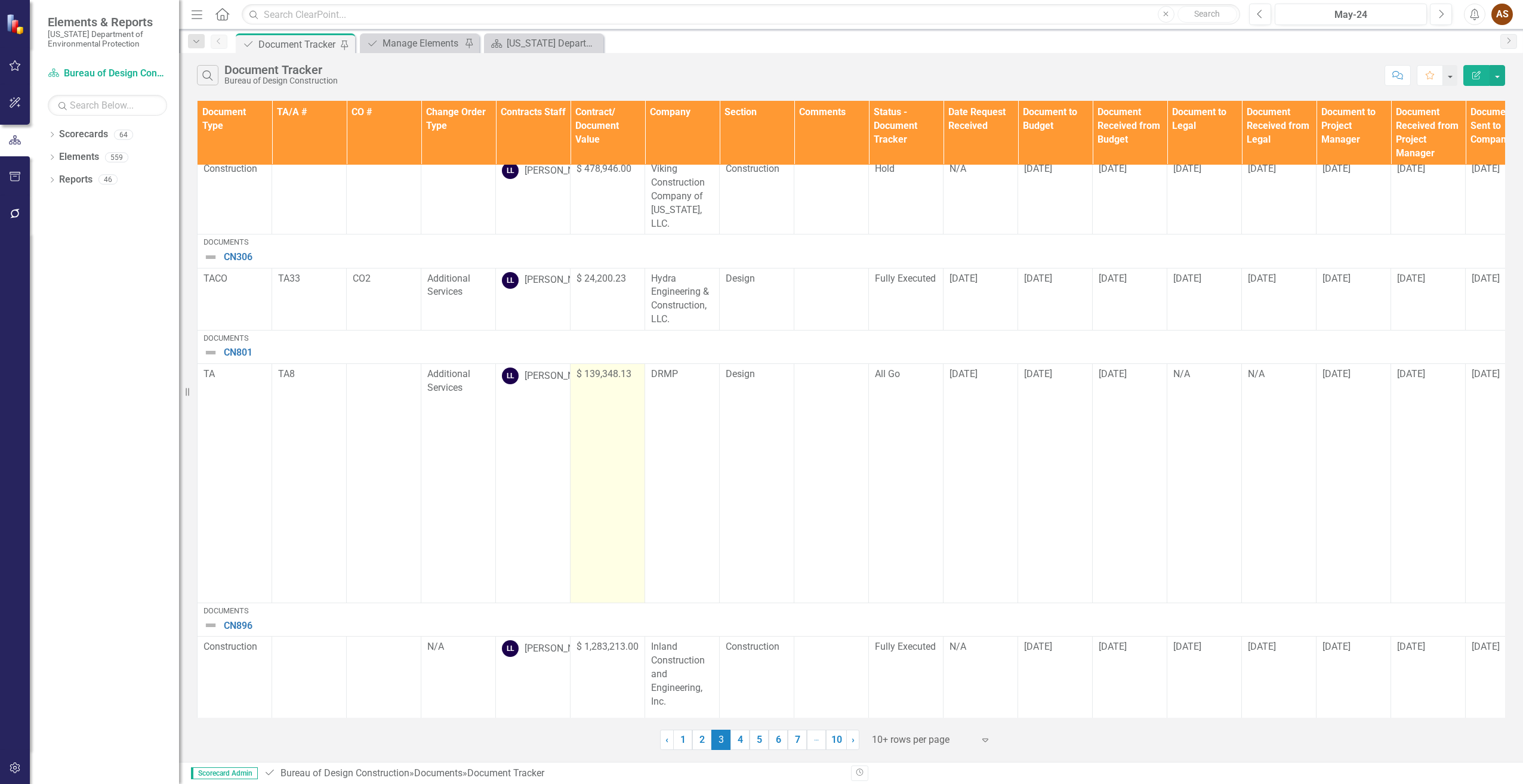
scroll to position [659, 0]
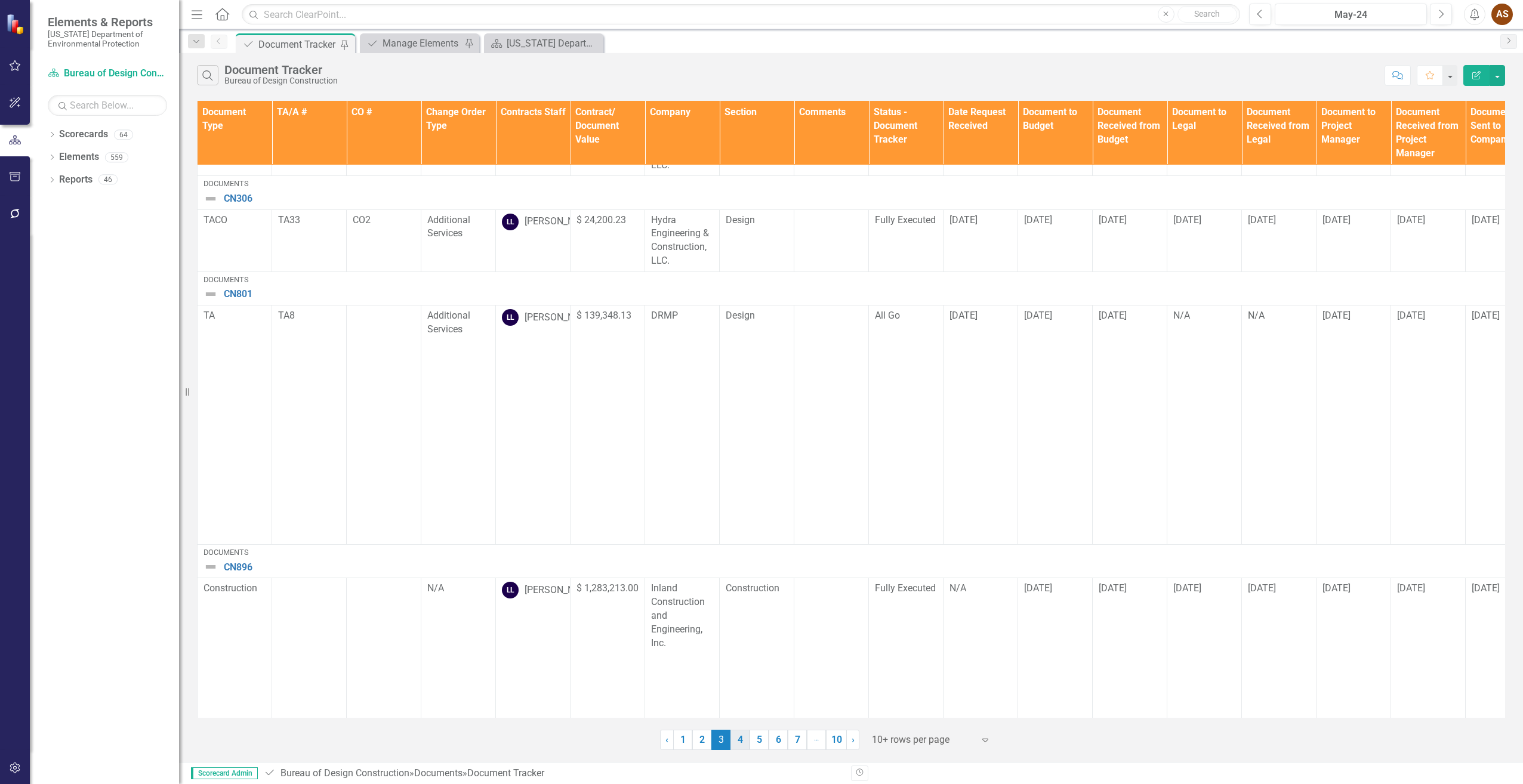
click at [743, 736] on link "4" at bounding box center [740, 739] width 19 height 20
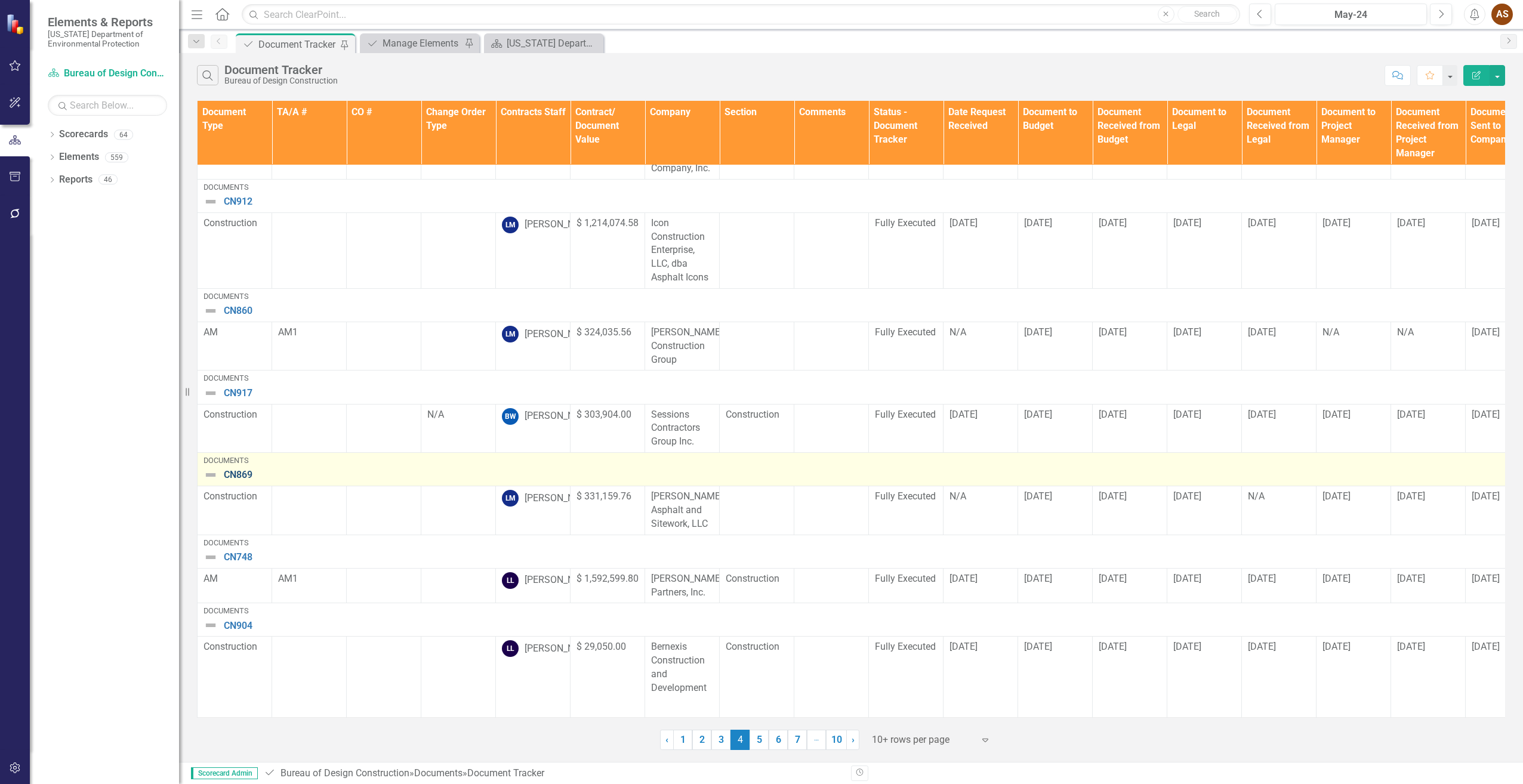
scroll to position [337, 0]
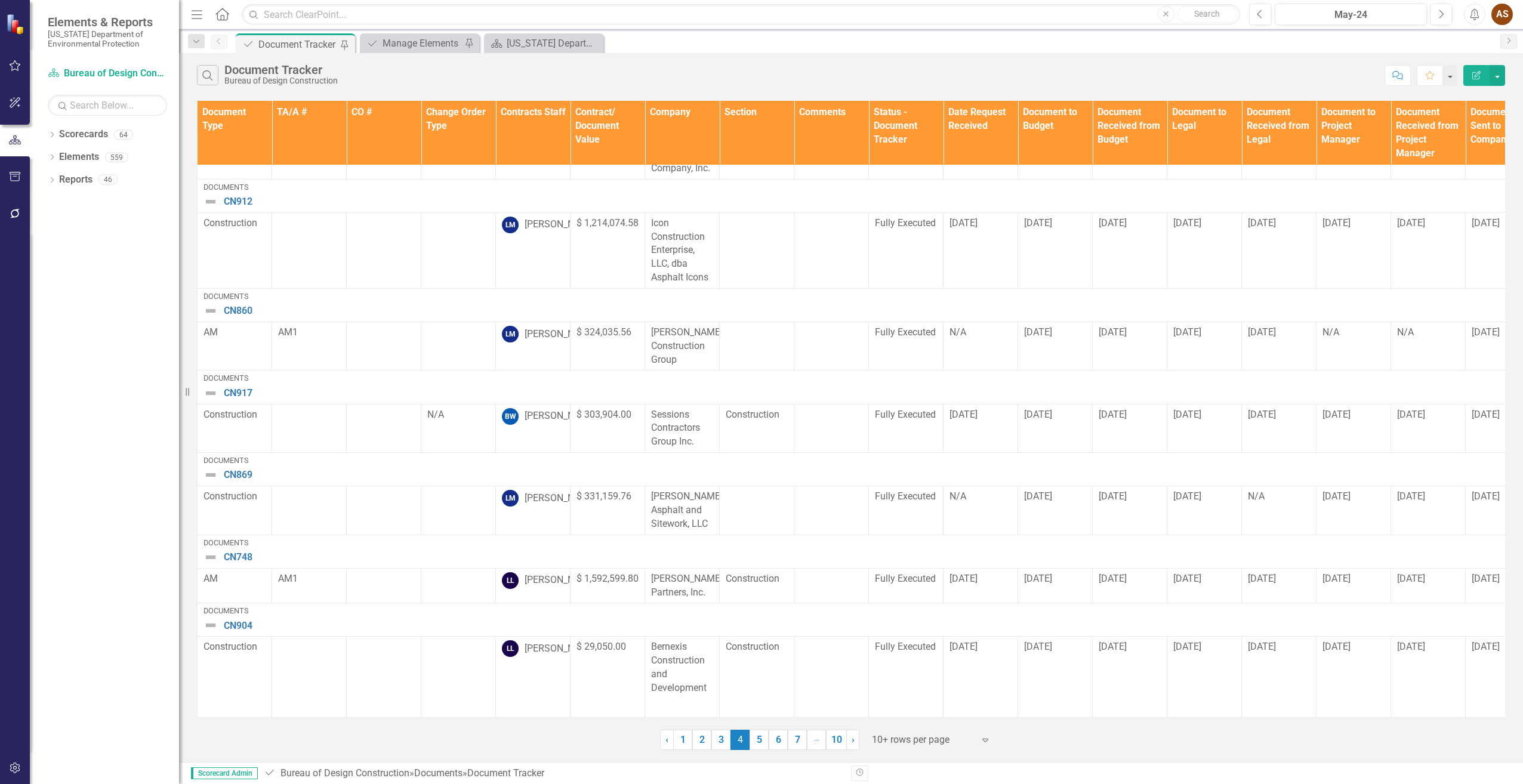
click at [757, 740] on link "5" at bounding box center [759, 739] width 19 height 20
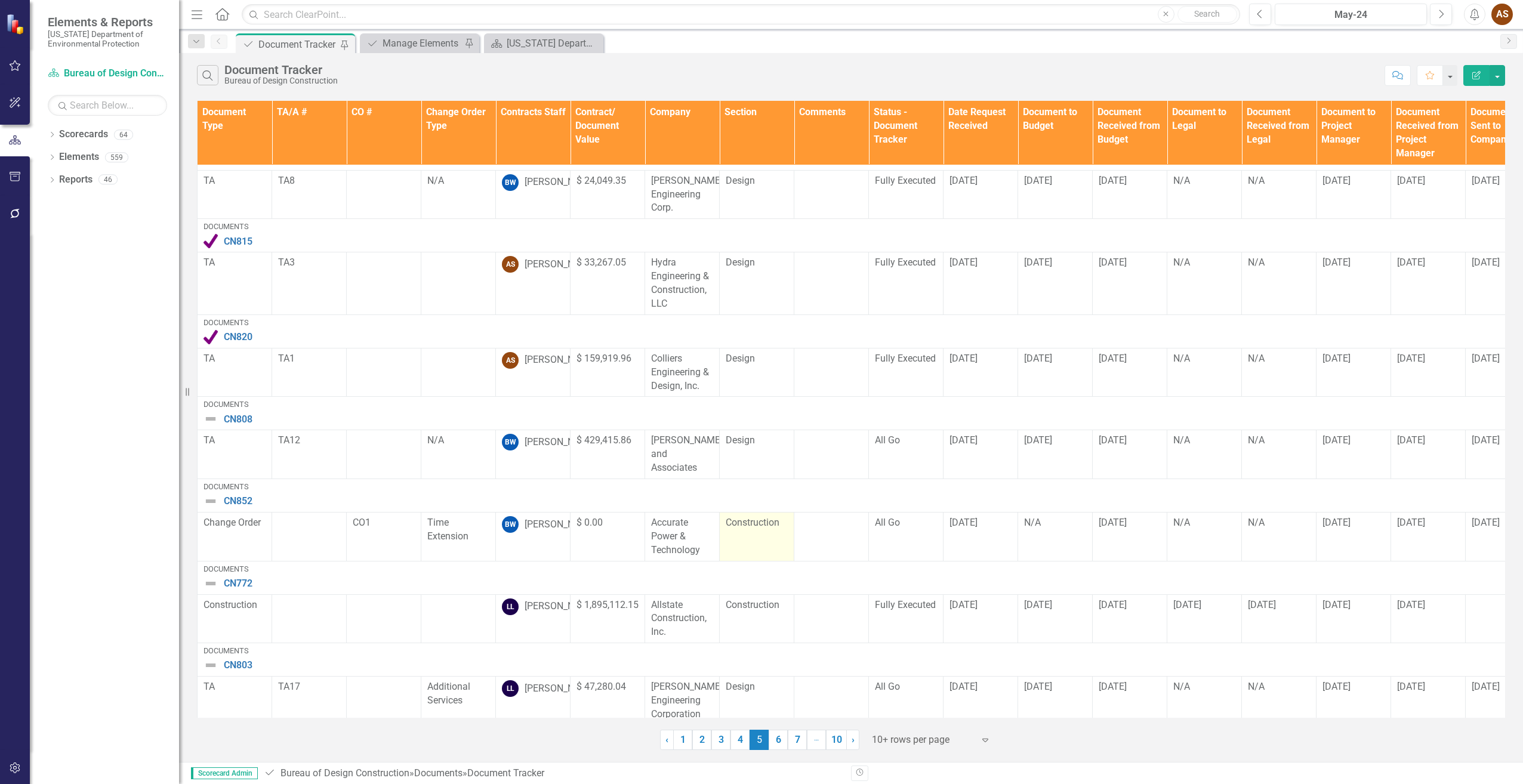
scroll to position [278, 0]
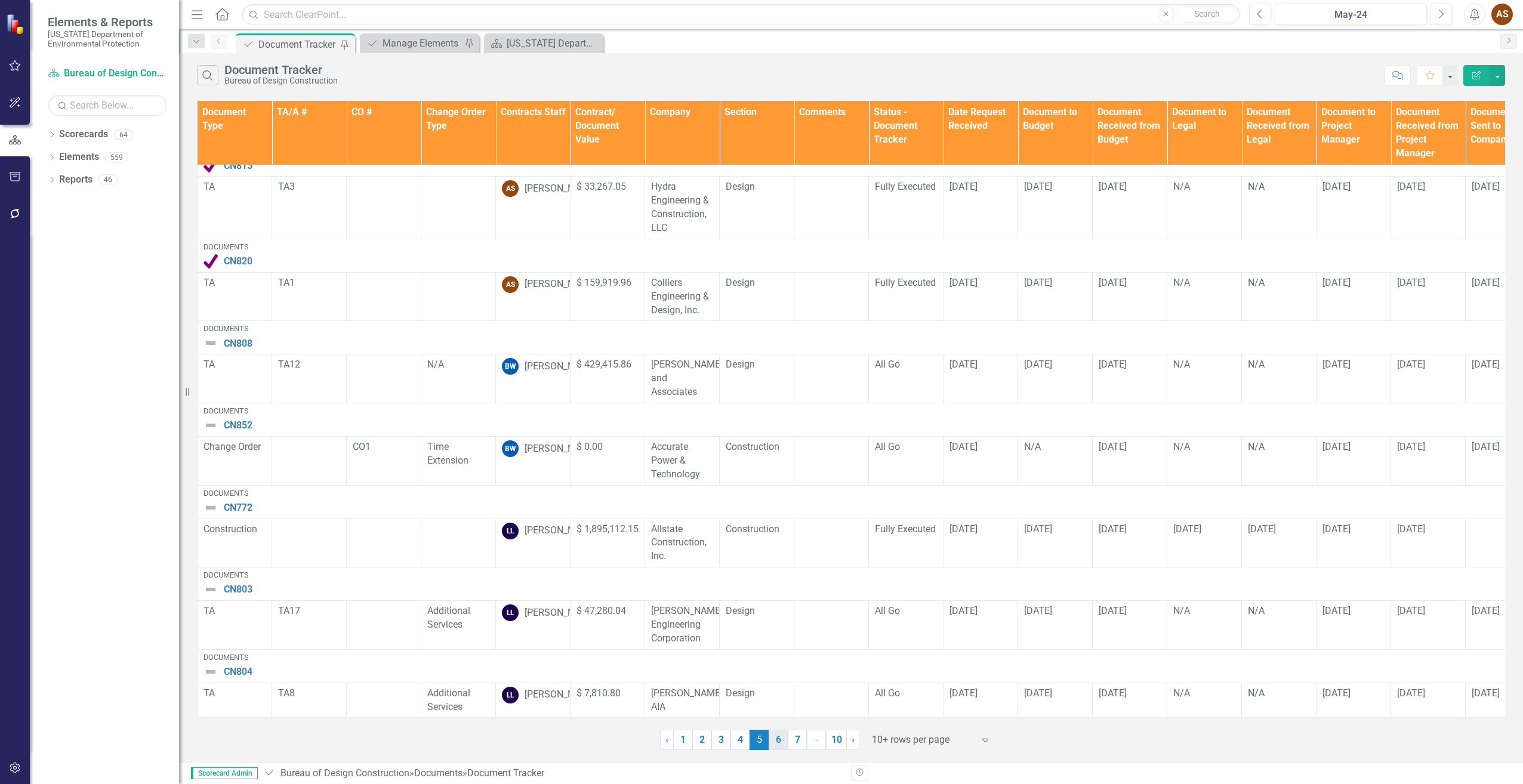
click at [780, 731] on link "6" at bounding box center [779, 739] width 19 height 20
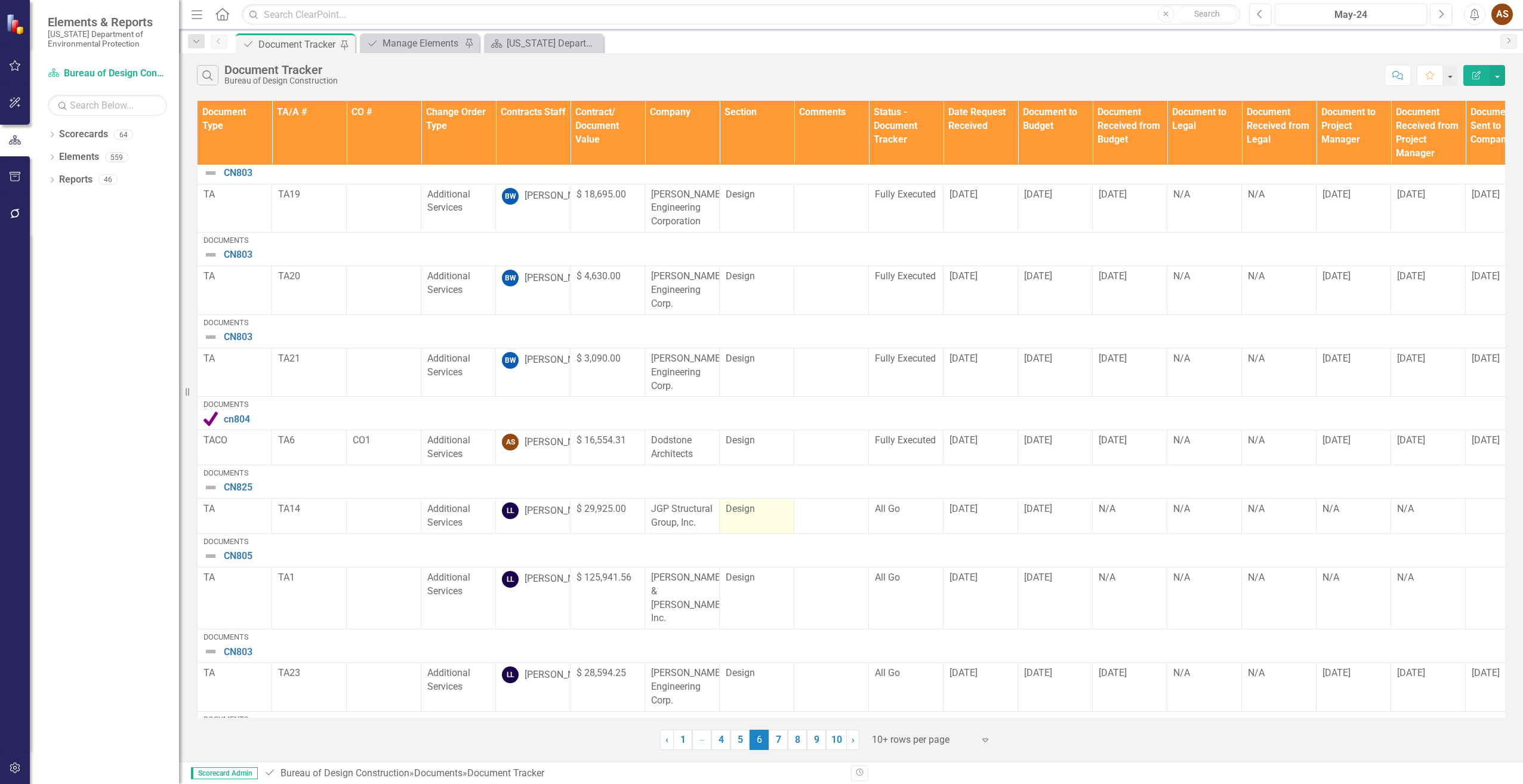
scroll to position [250, 0]
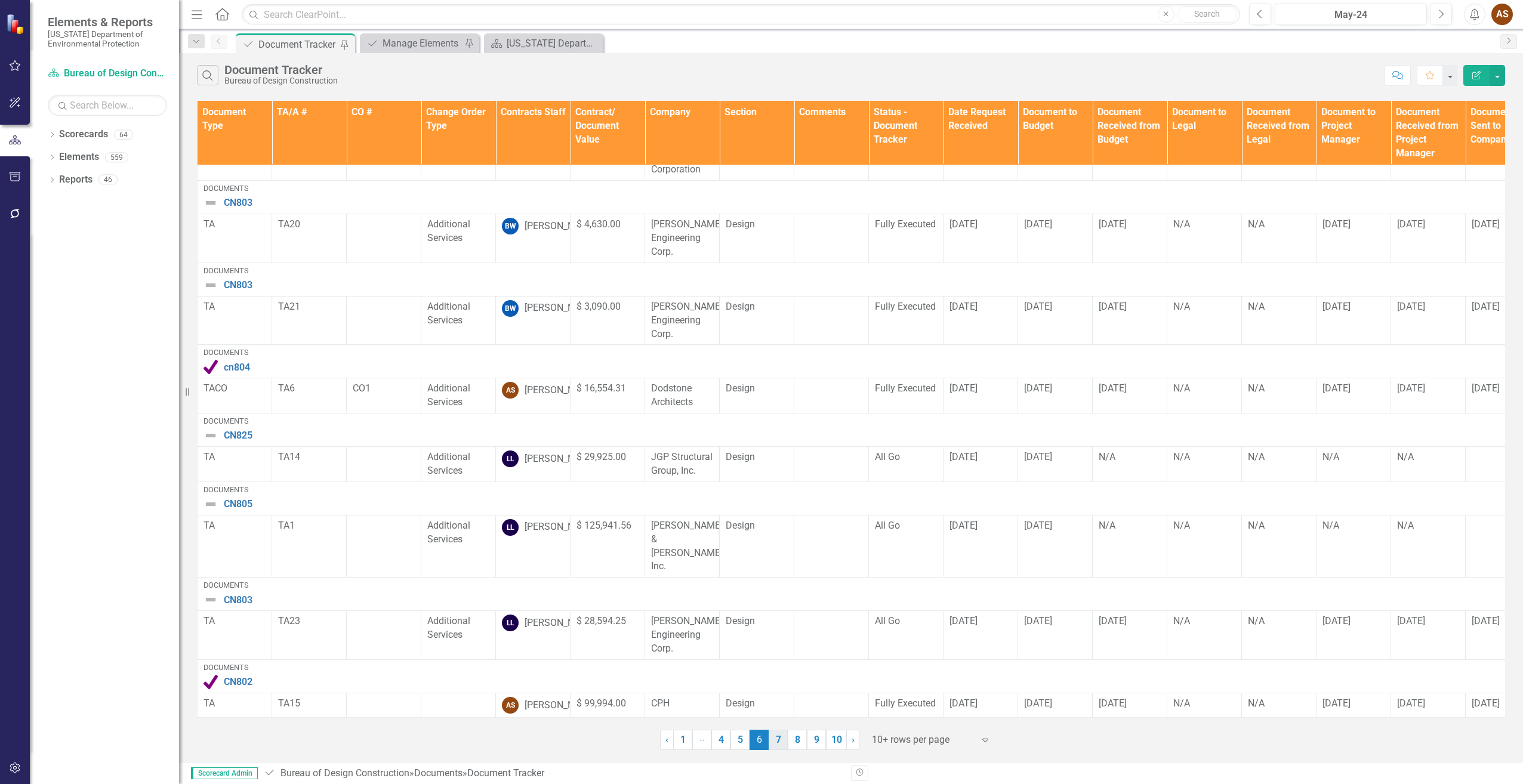
click at [779, 746] on link "7" at bounding box center [779, 739] width 19 height 20
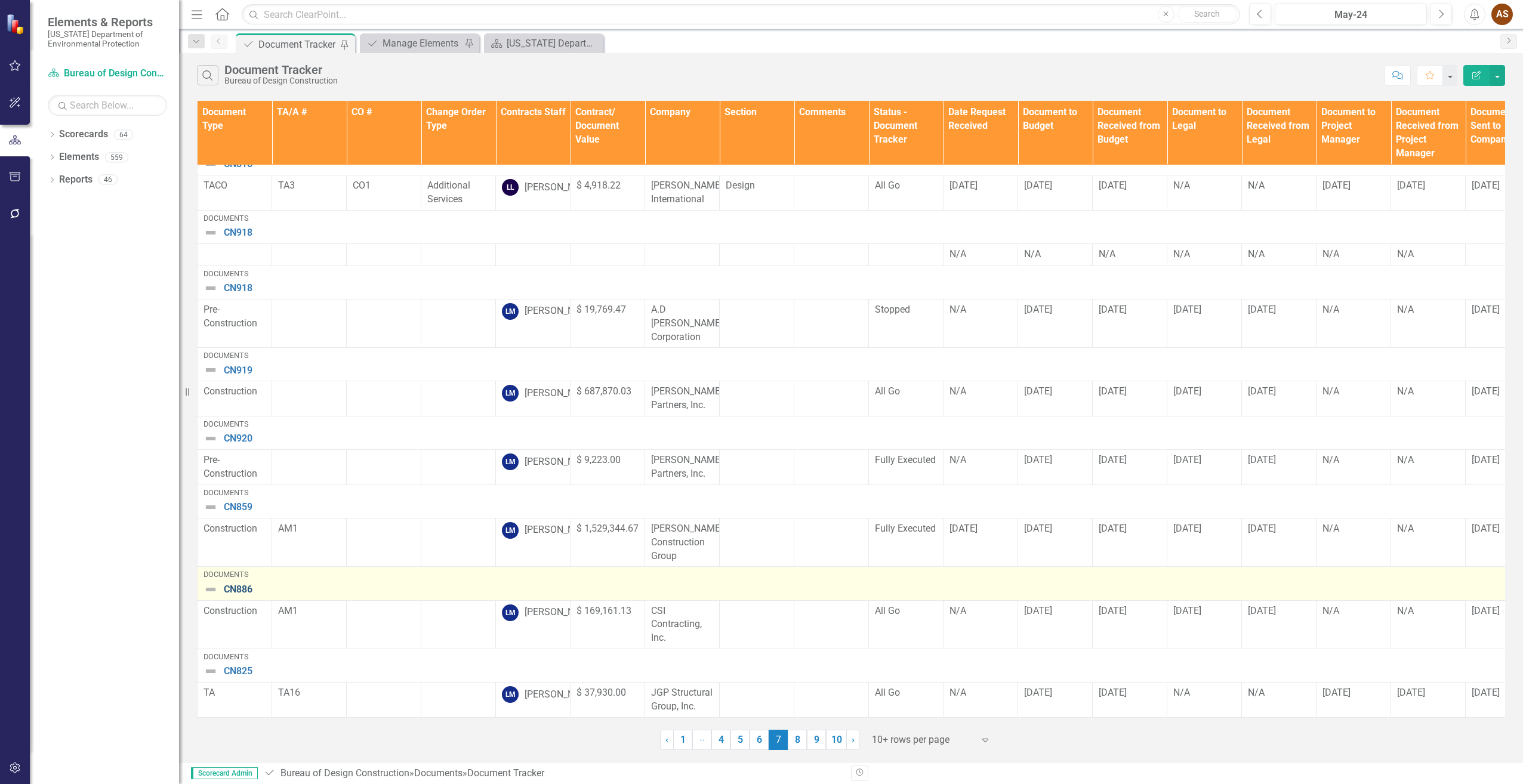
scroll to position [251, 0]
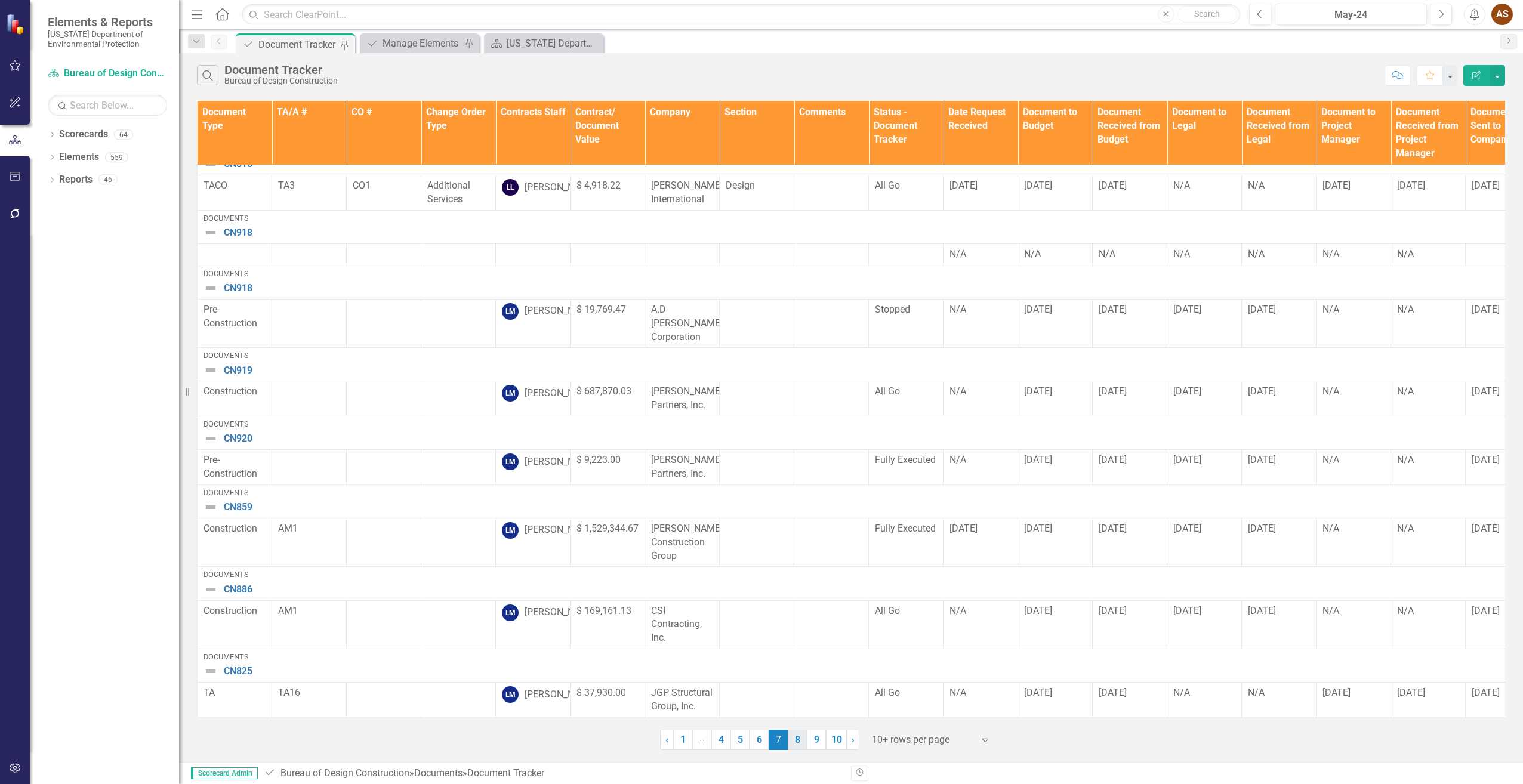
click at [796, 740] on link "8" at bounding box center [798, 739] width 19 height 20
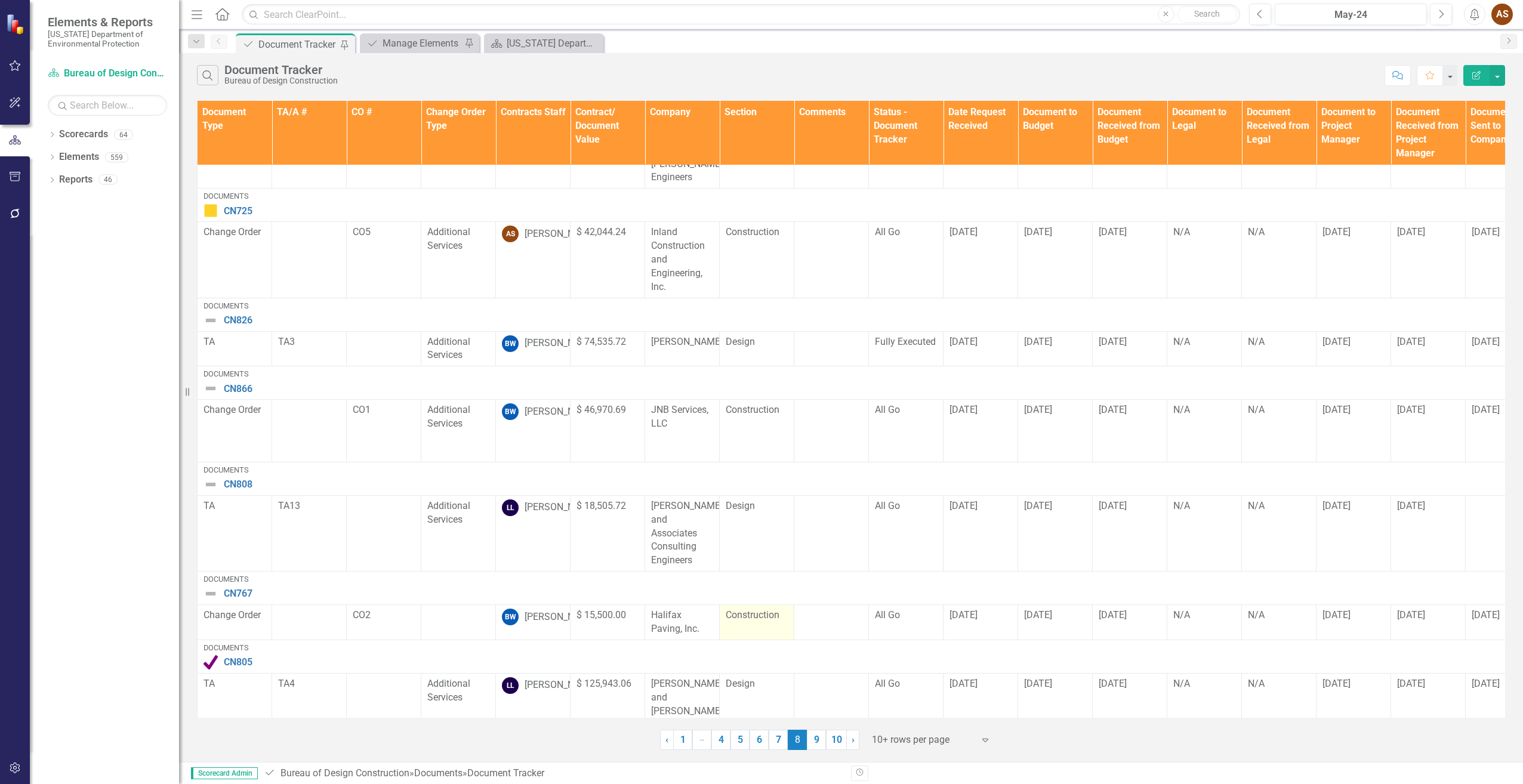
scroll to position [351, 0]
click at [821, 741] on link "9" at bounding box center [816, 739] width 19 height 20
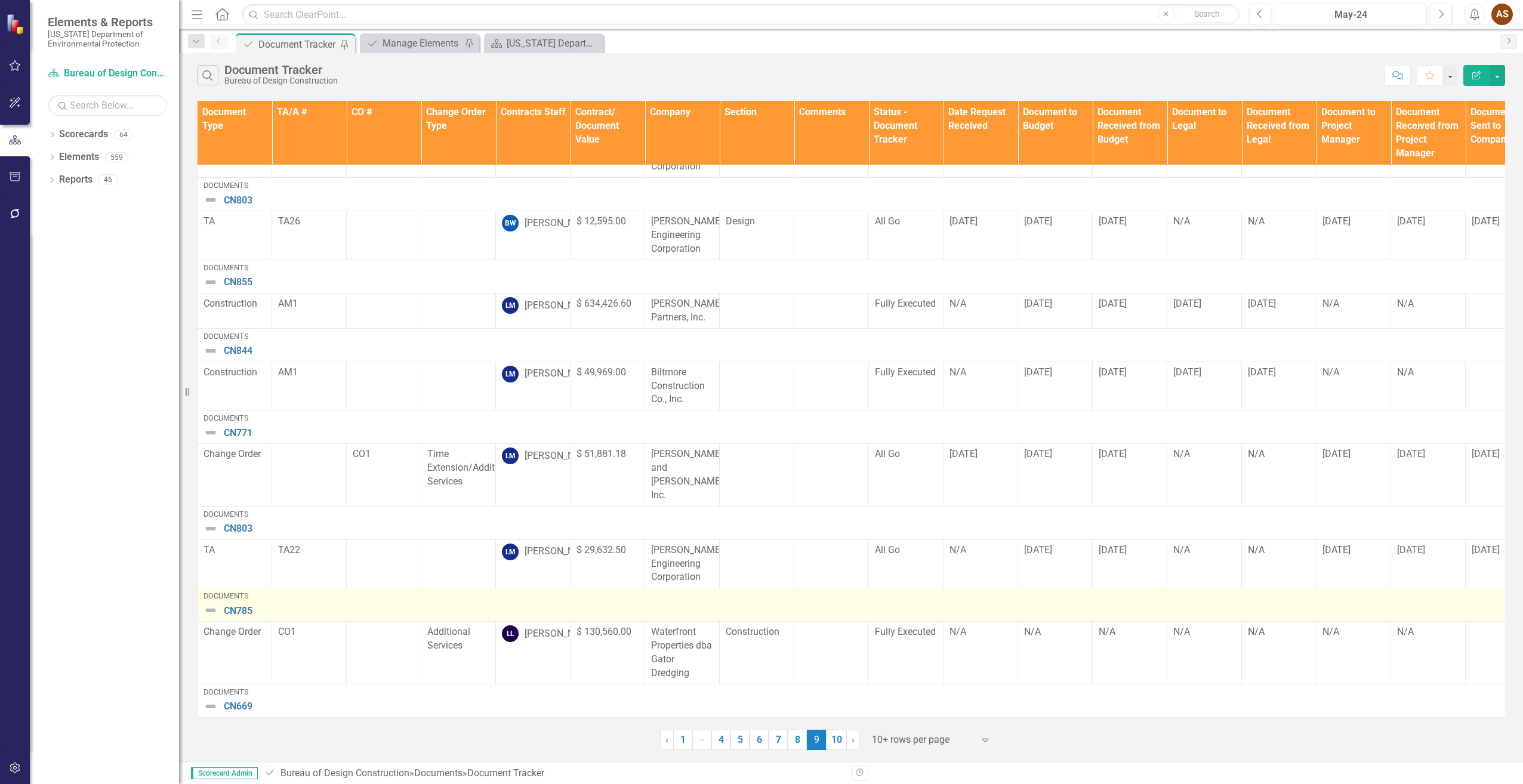
scroll to position [264, 0]
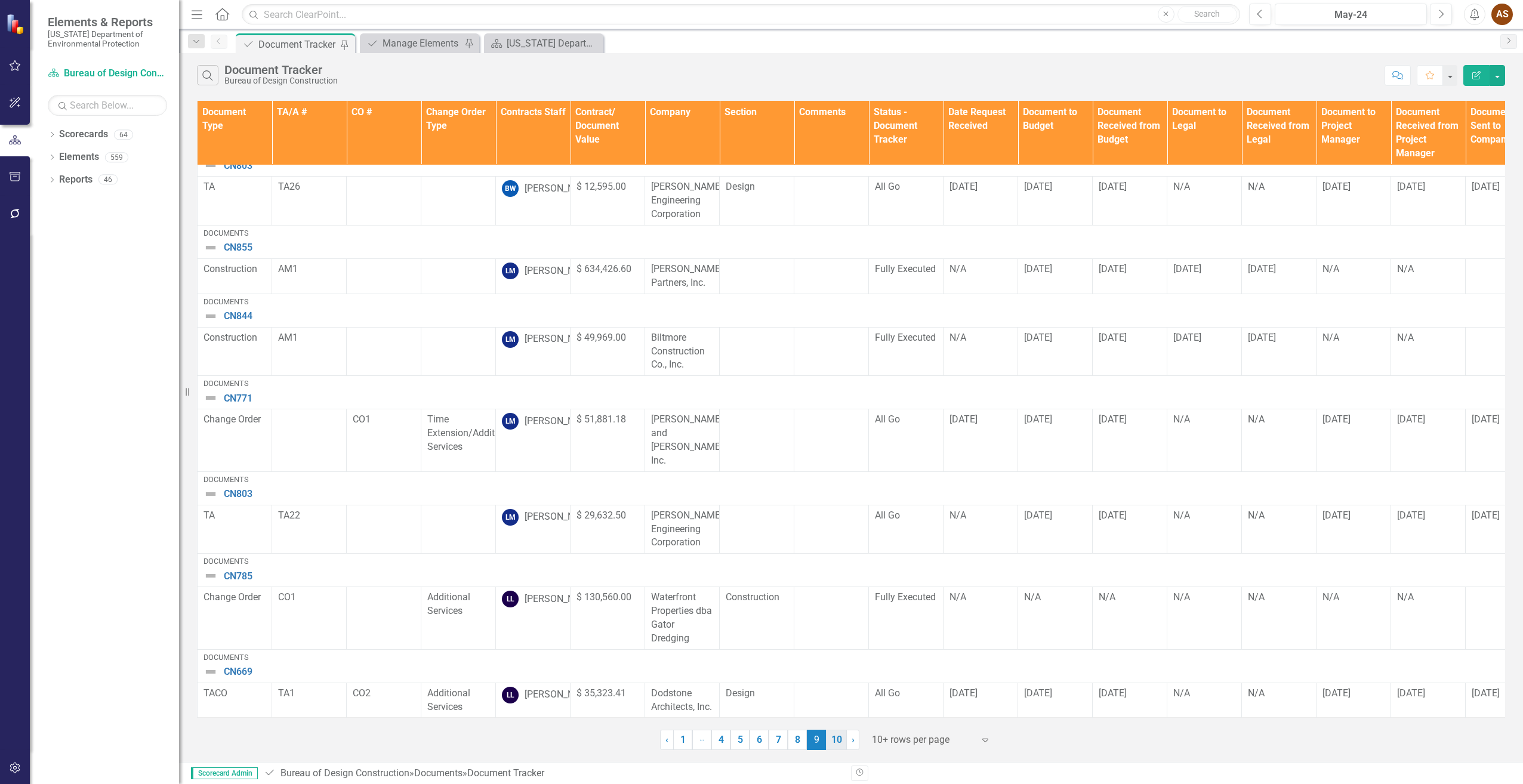
click at [837, 744] on link "10" at bounding box center [836, 739] width 21 height 20
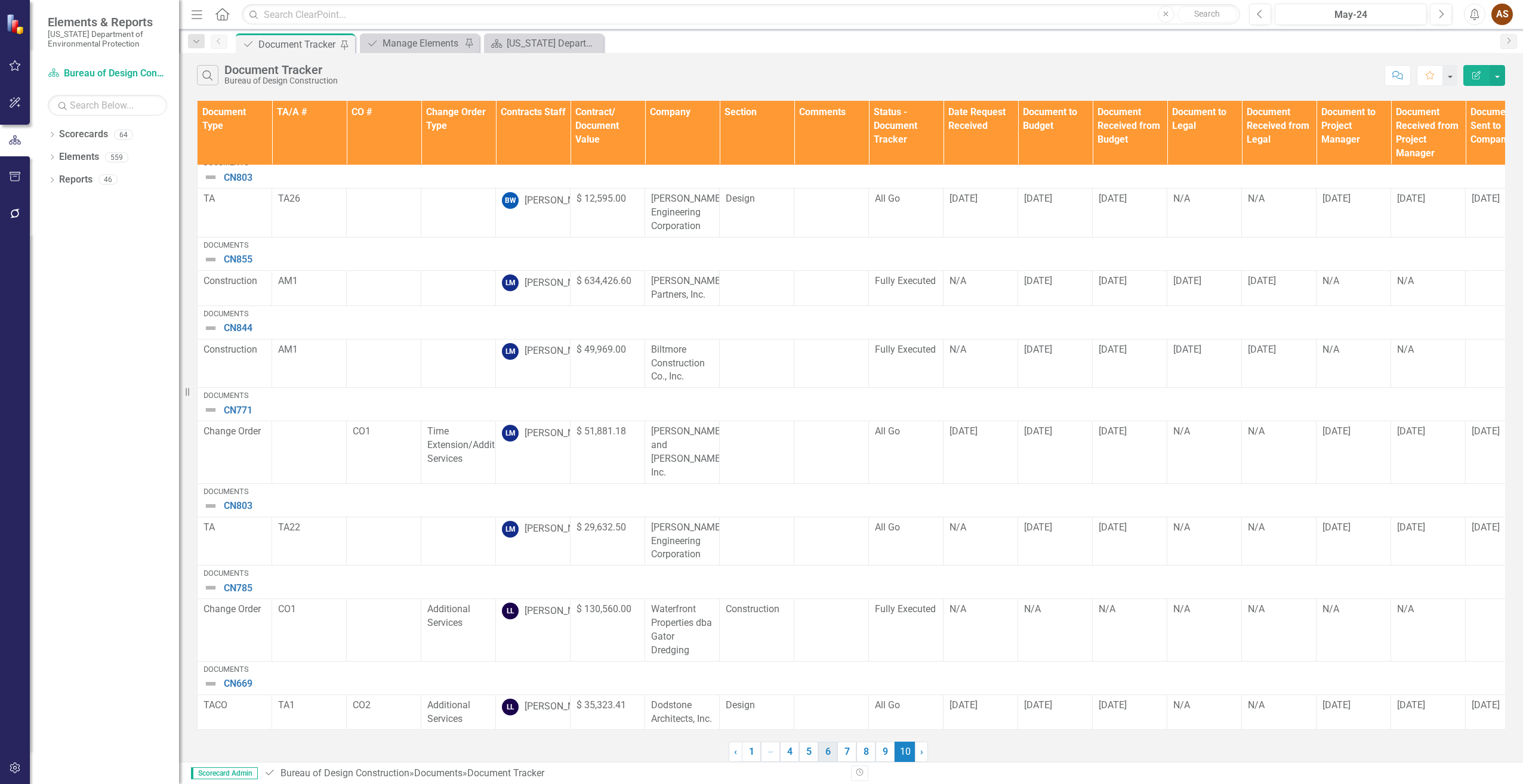
scroll to position [0, 0]
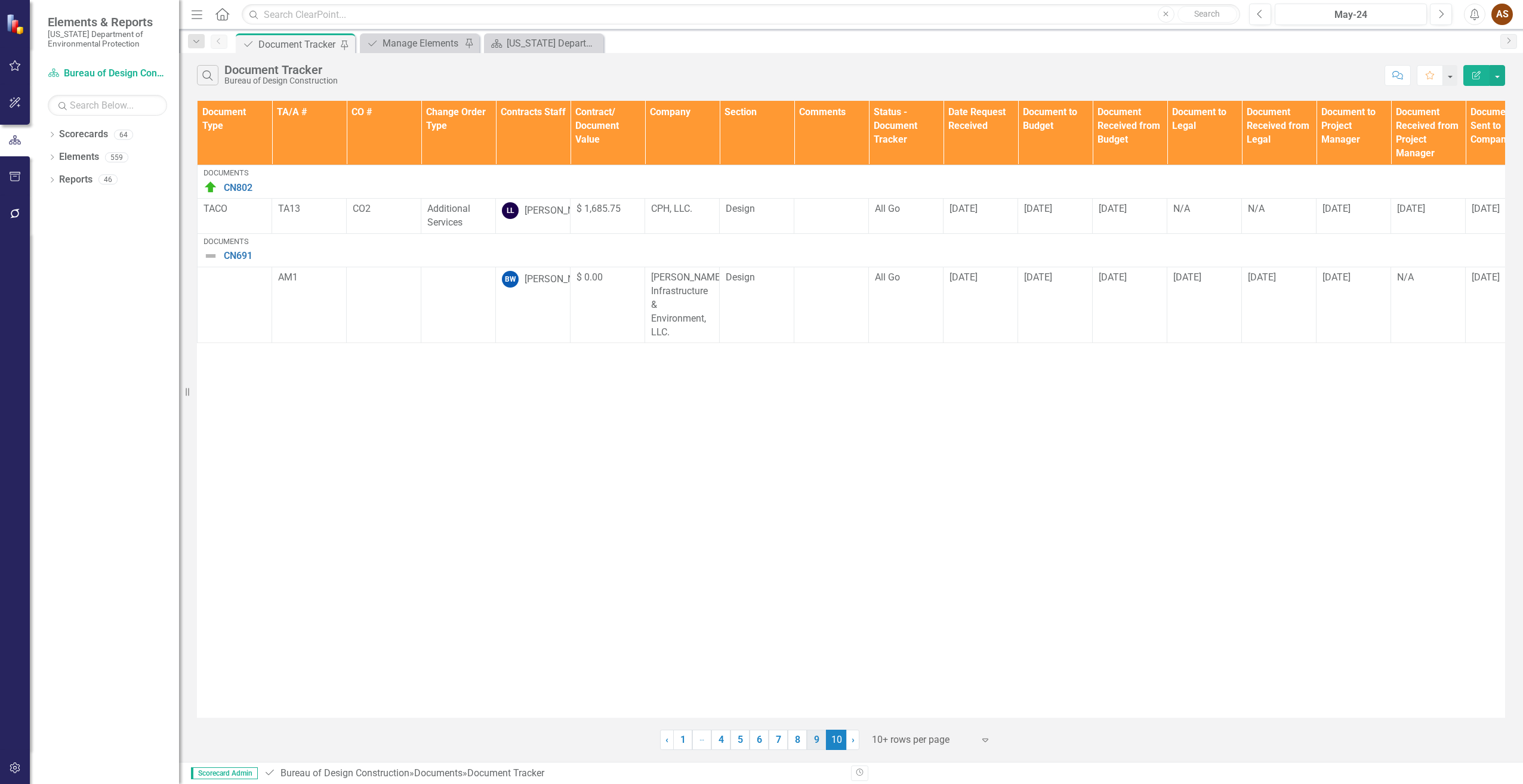
click at [812, 738] on link "9" at bounding box center [816, 739] width 19 height 20
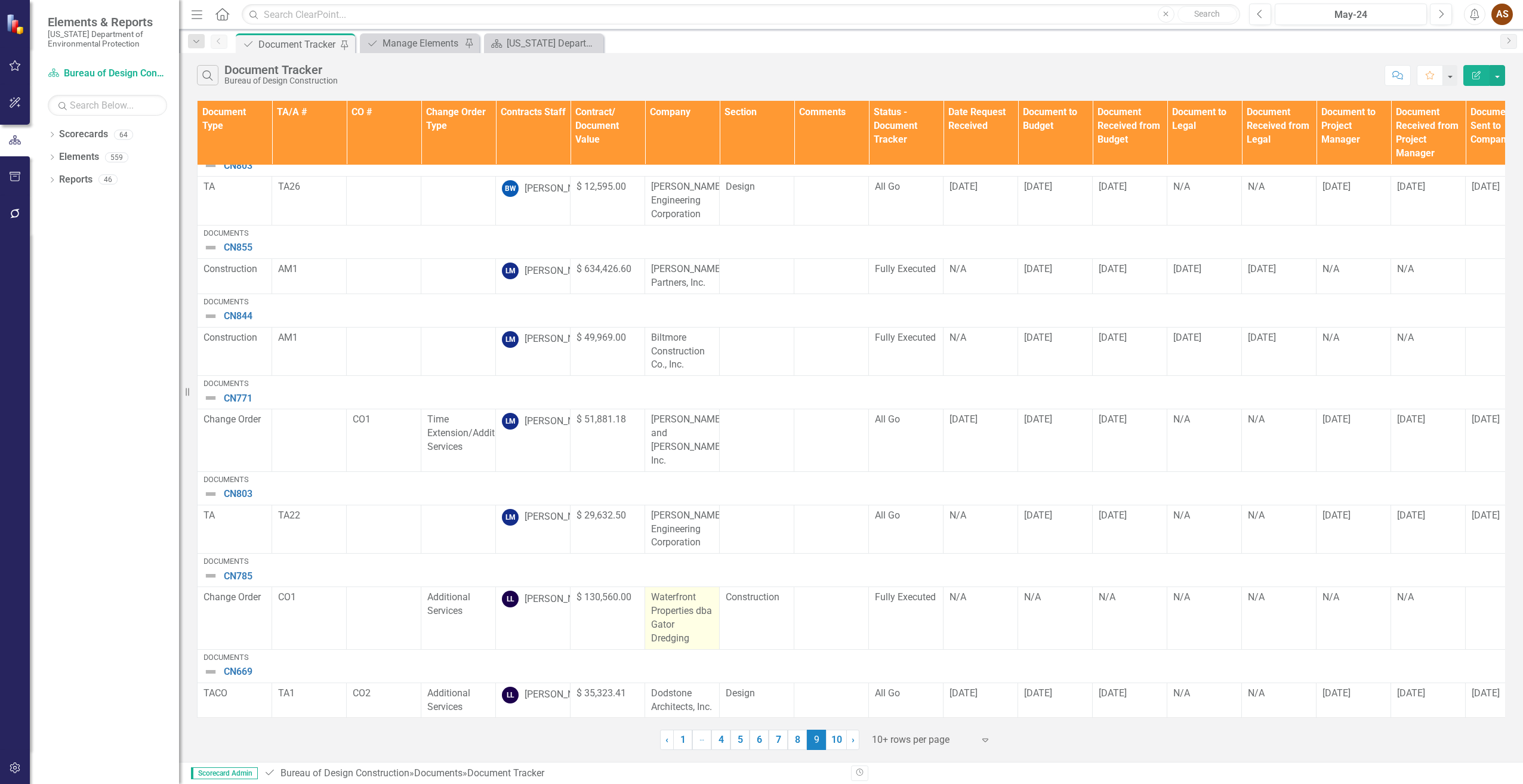
scroll to position [264, 0]
click at [213, 71] on icon "Search" at bounding box center [207, 74] width 13 height 10
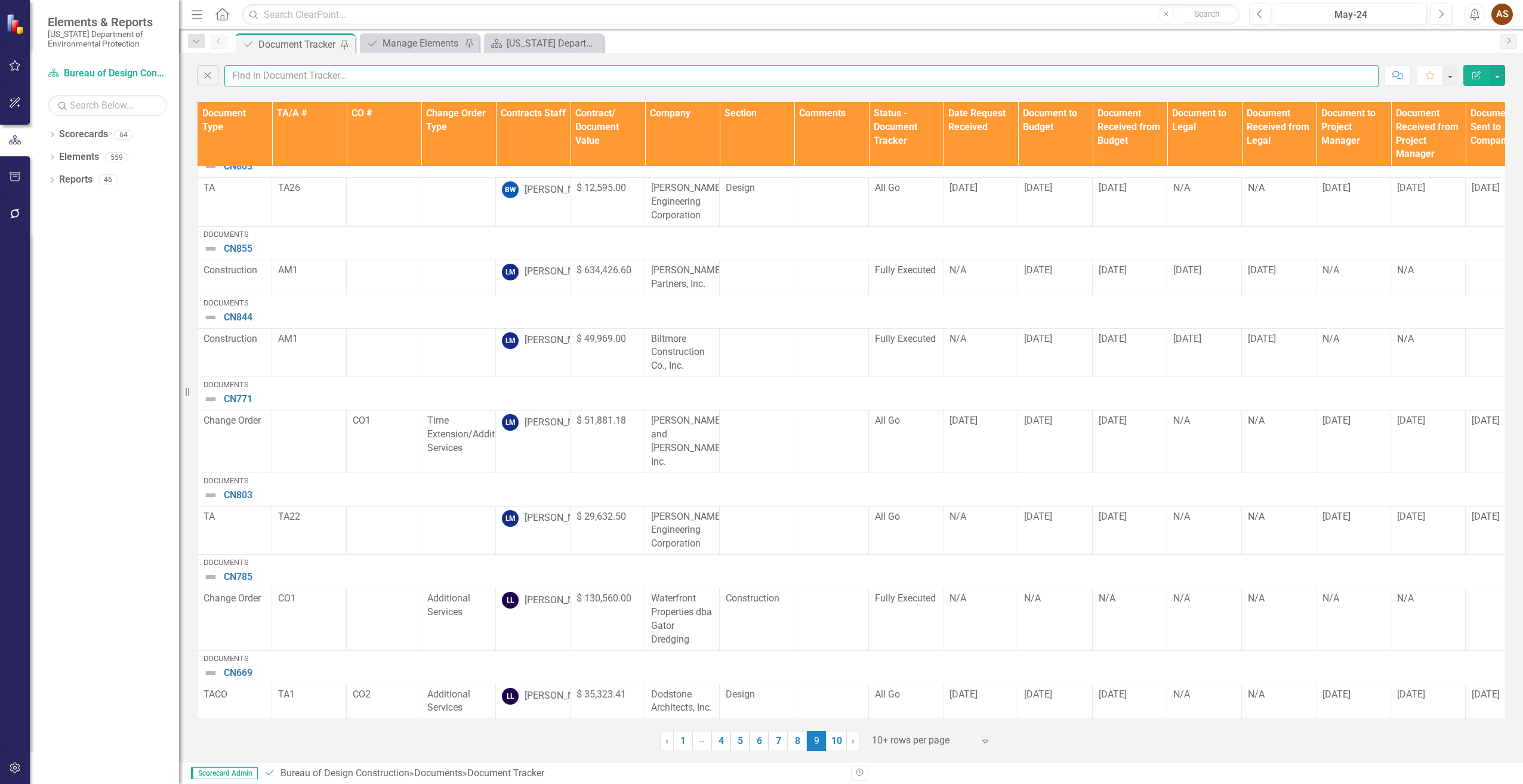
click at [269, 80] on input "text" at bounding box center [801, 76] width 1154 height 22
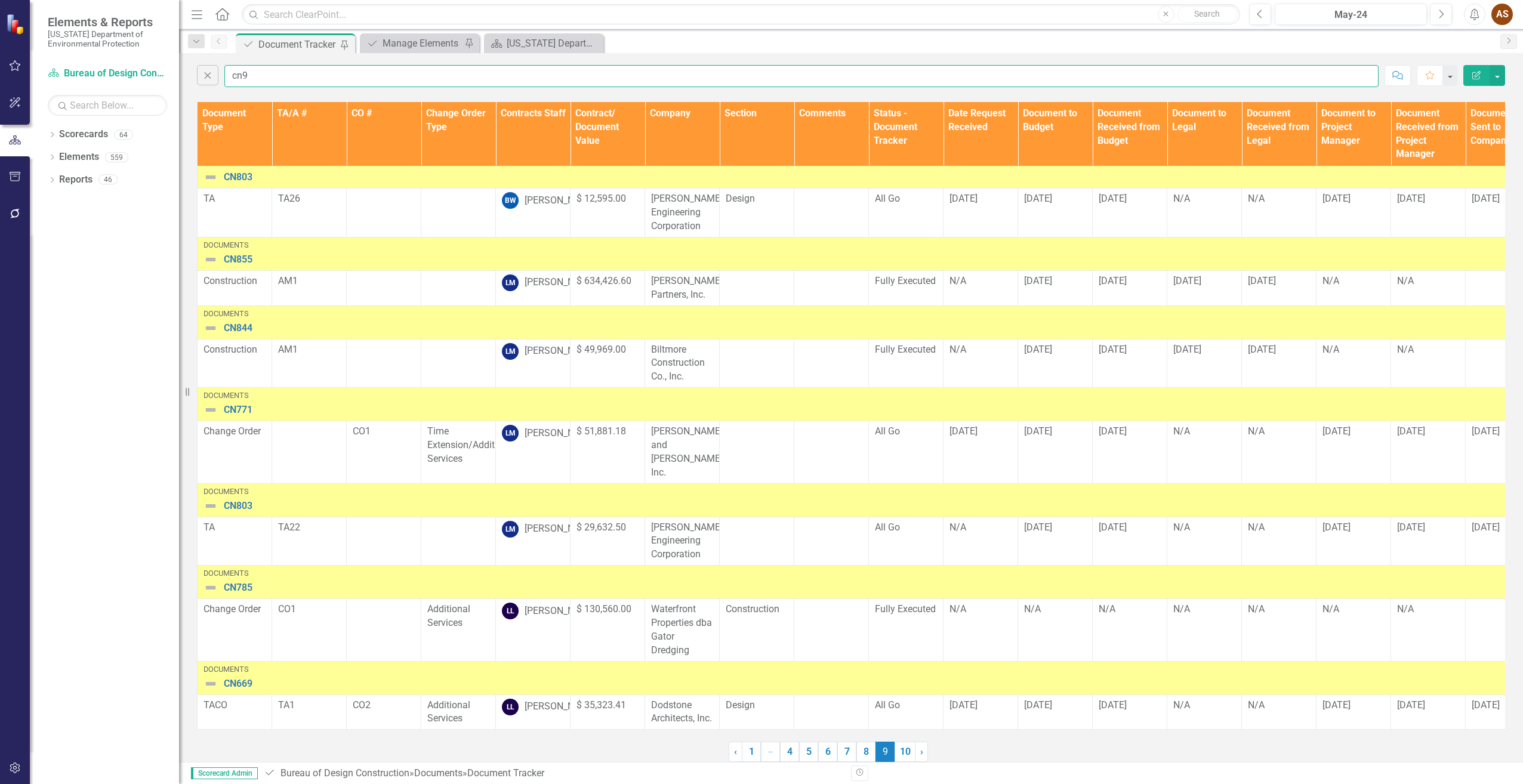
scroll to position [253, 0]
type input "cn922"
